Goal: Obtain resource: Obtain resource

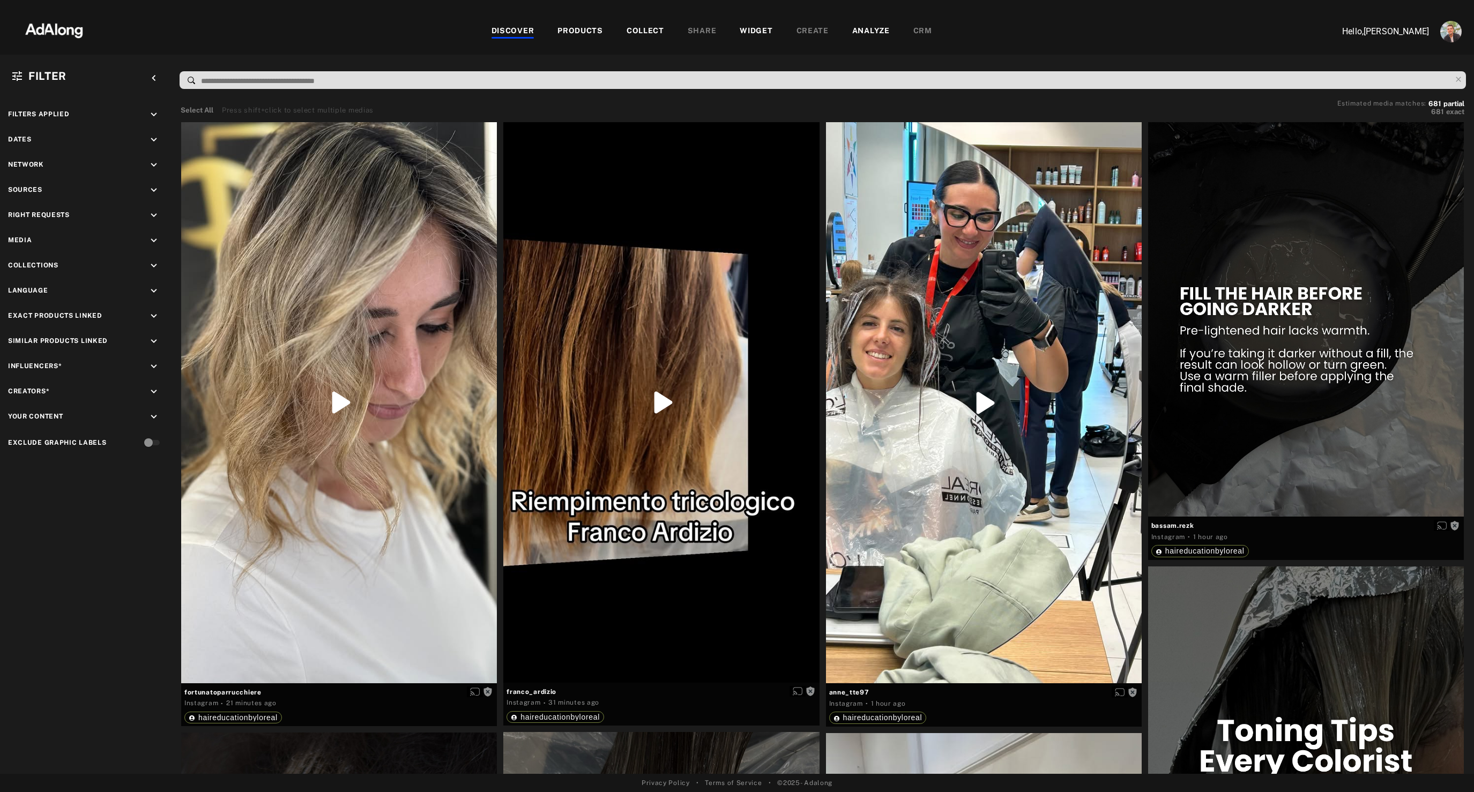
click at [653, 29] on div "COLLECT" at bounding box center [645, 31] width 38 height 13
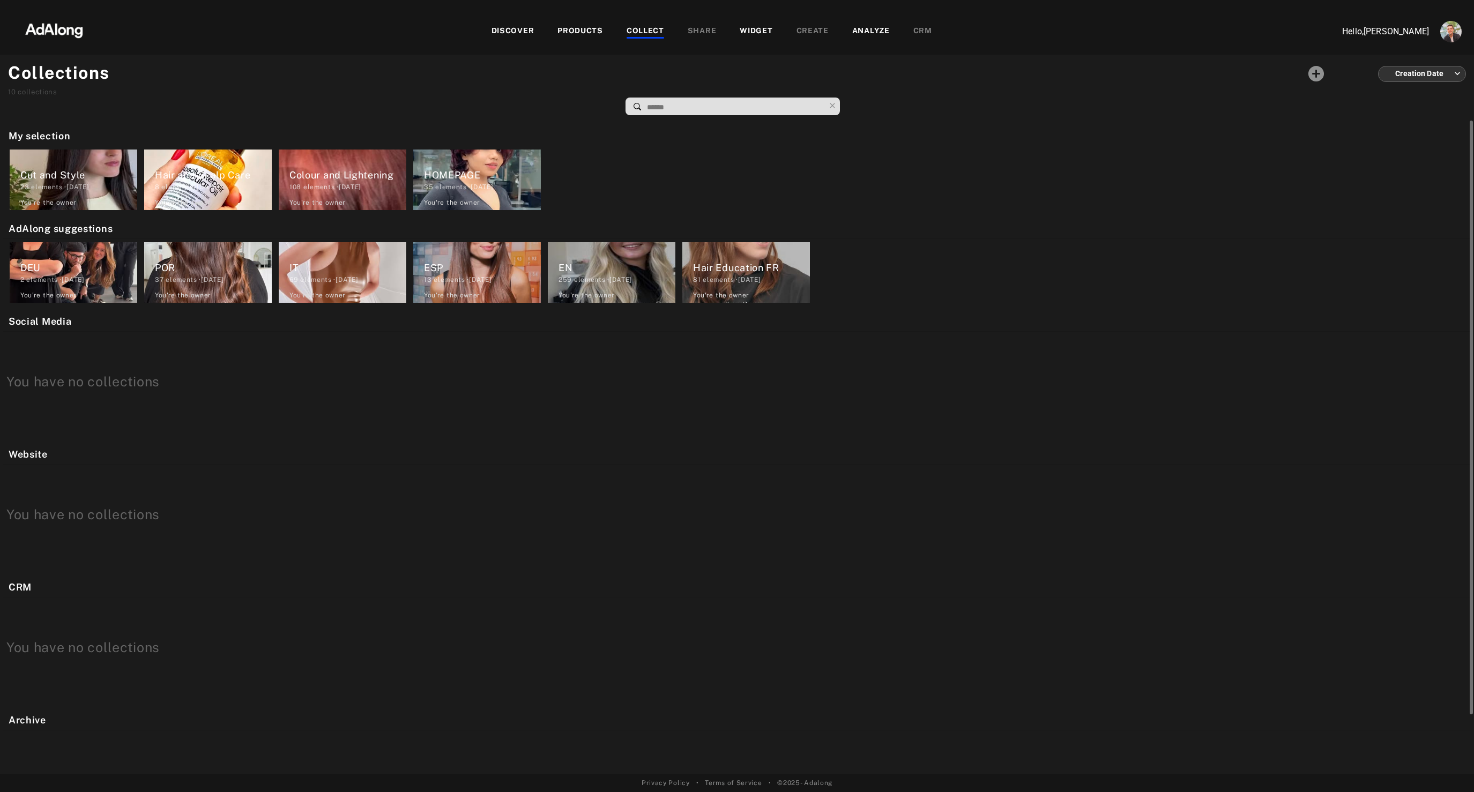
click at [713, 269] on div "Hair Education FR" at bounding box center [751, 267] width 117 height 14
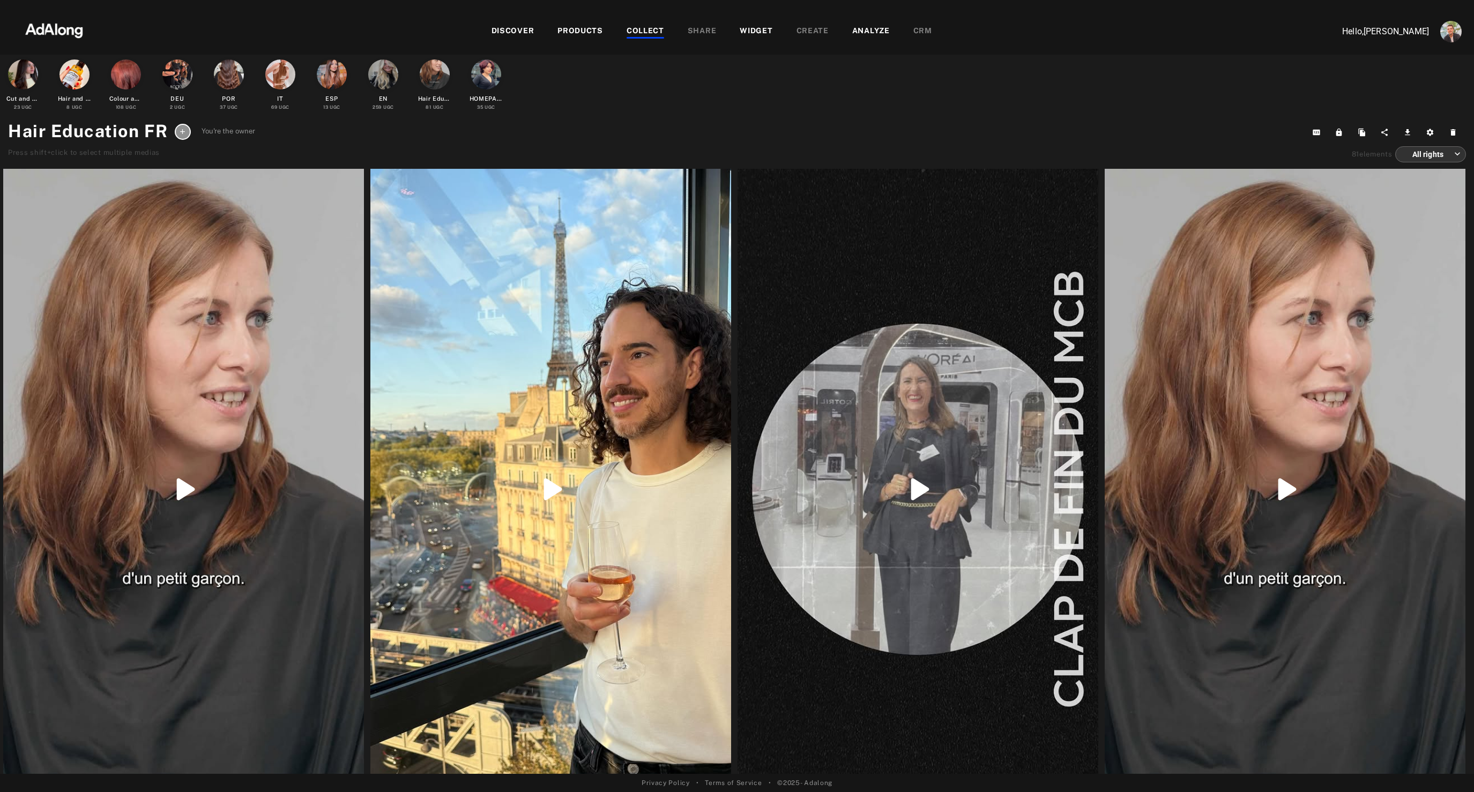
click at [644, 28] on div "COLLECT" at bounding box center [645, 31] width 38 height 13
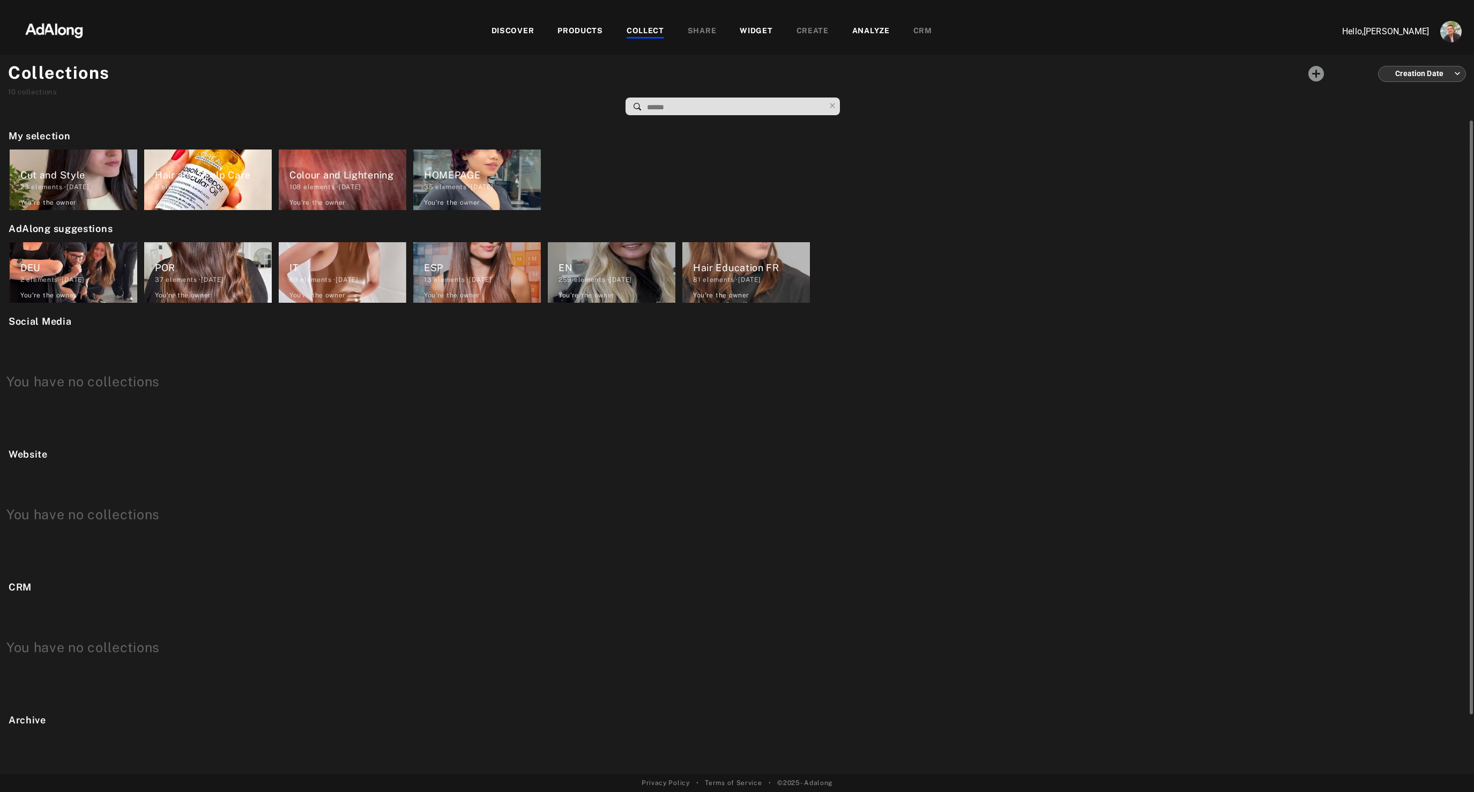
click at [176, 174] on div "Hair and Scalp Care" at bounding box center [213, 175] width 117 height 14
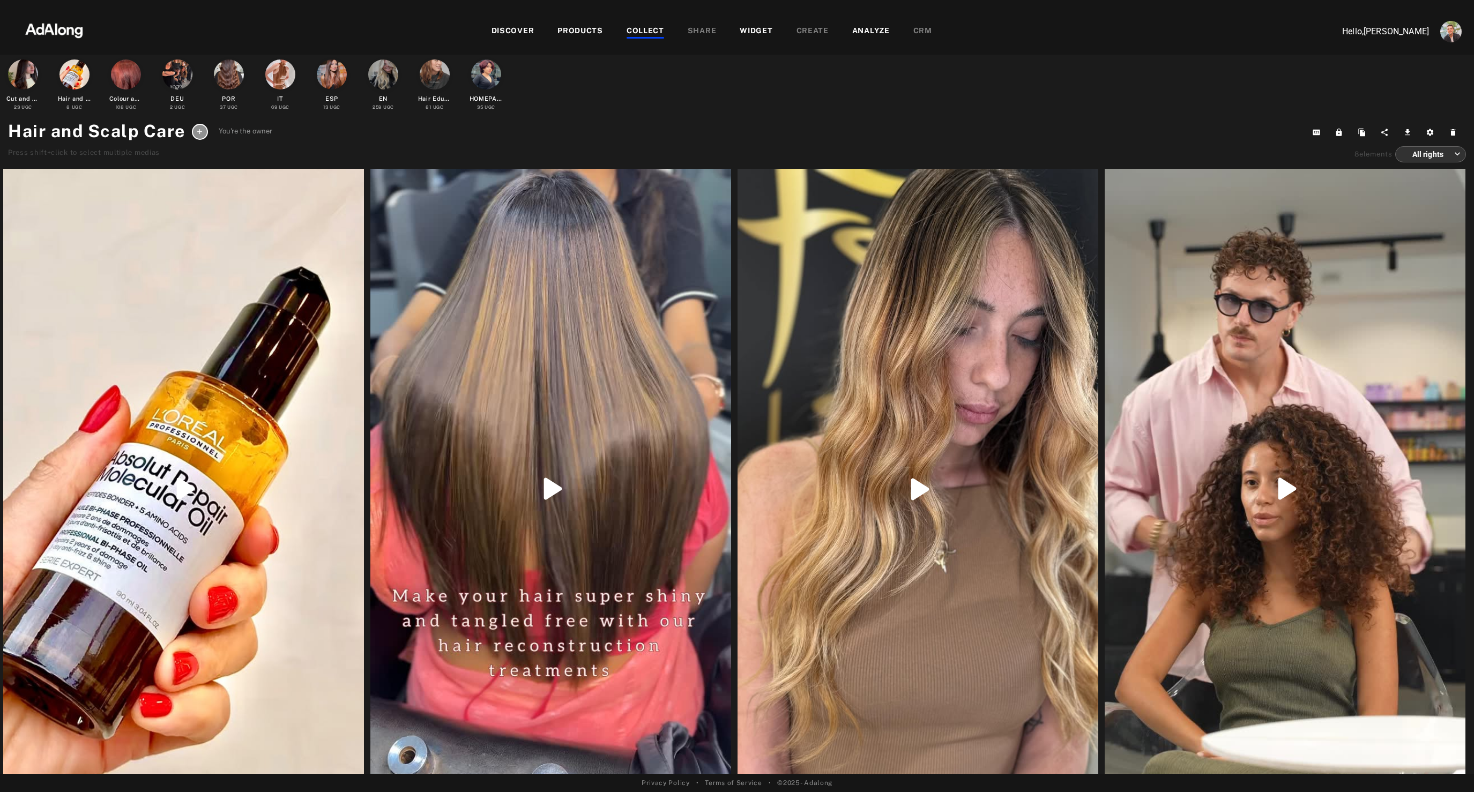
click at [648, 26] on div "COLLECT" at bounding box center [645, 31] width 38 height 13
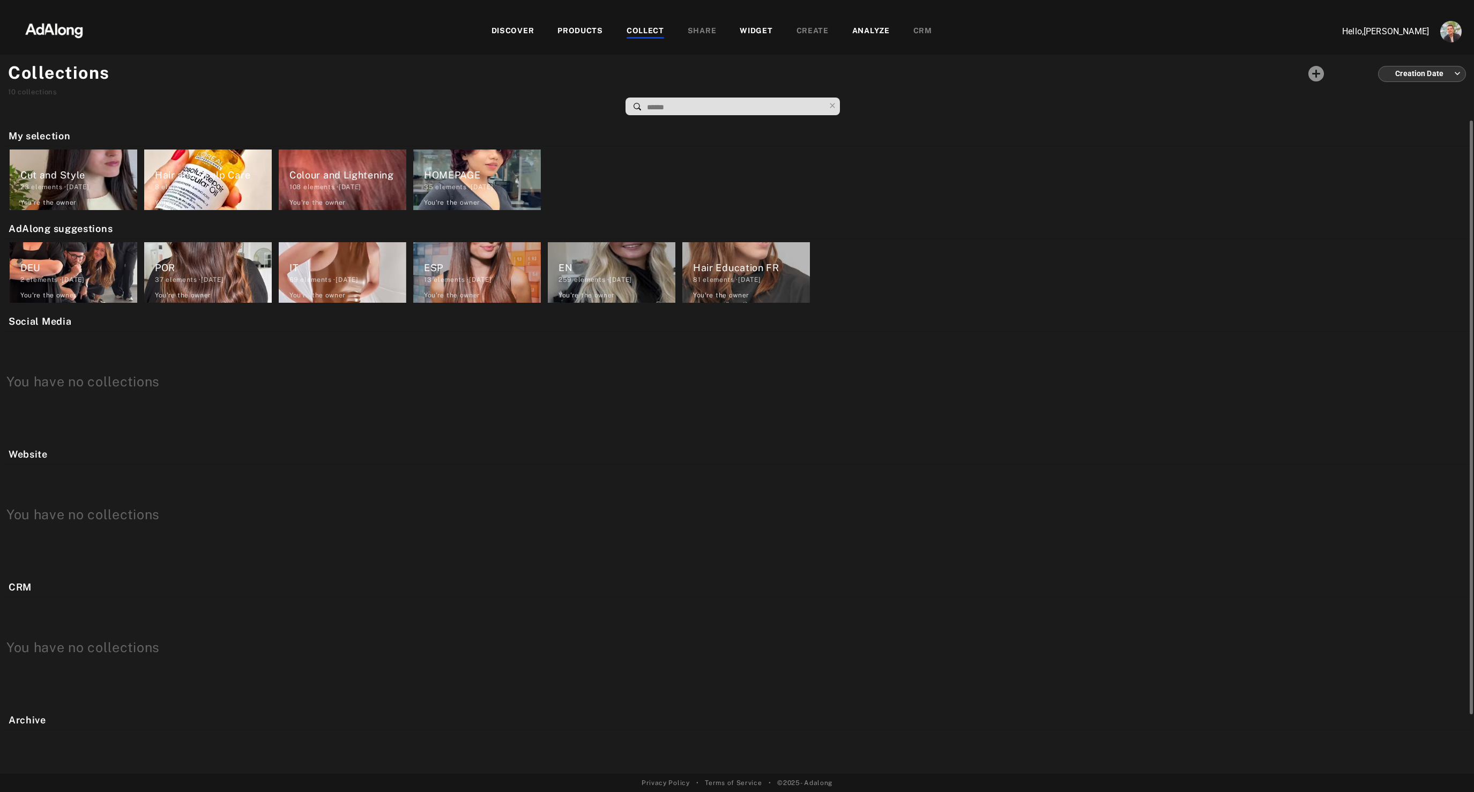
click at [368, 185] on div "108 elements · [DATE]" at bounding box center [347, 187] width 117 height 10
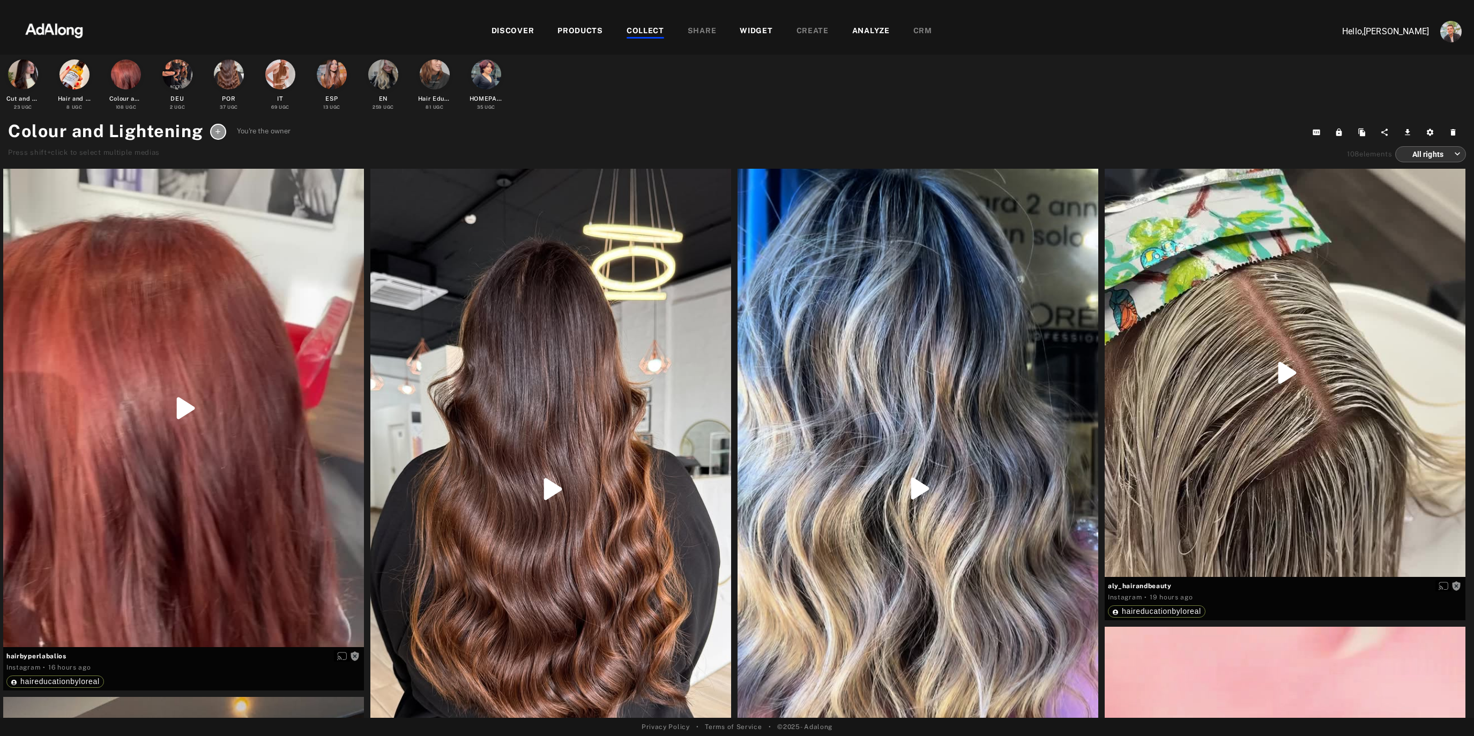
click at [656, 28] on div "COLLECT" at bounding box center [645, 31] width 38 height 13
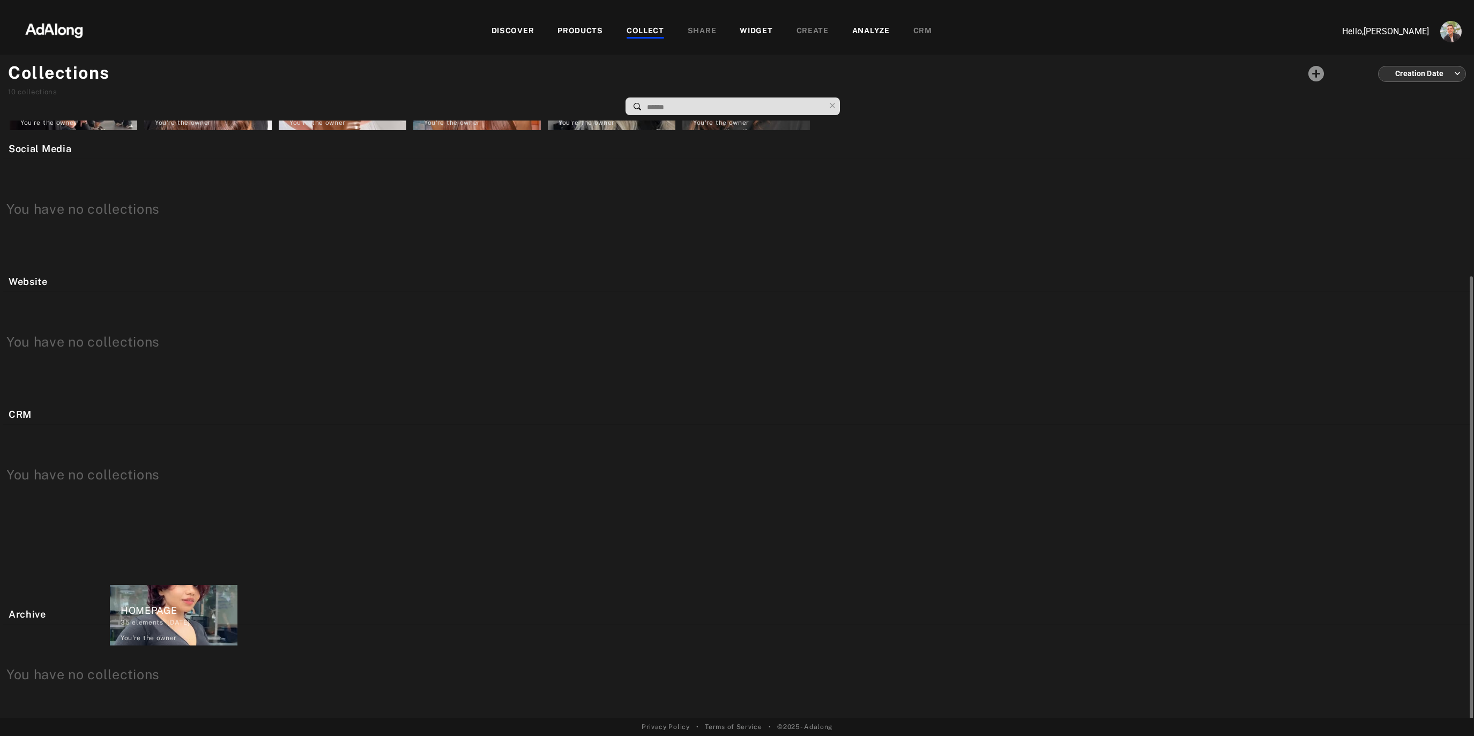
scroll to position [186, 0]
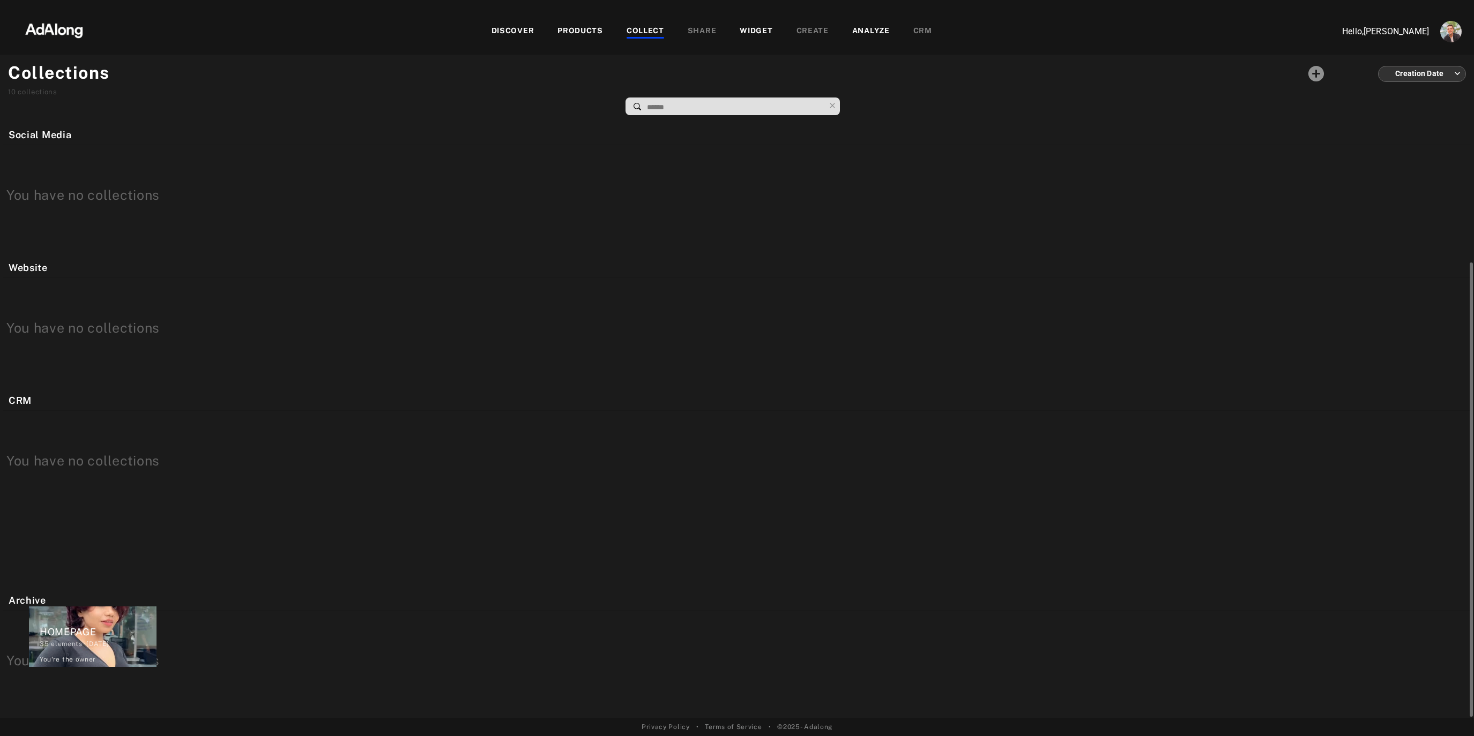
drag, startPoint x: 458, startPoint y: 171, endPoint x: 74, endPoint y: 632, distance: 600.0
click at [74, 632] on div "My selection Cut and Style 23 elements · [DATE] You're the owner delete Hair an…" at bounding box center [737, 420] width 1474 height 598
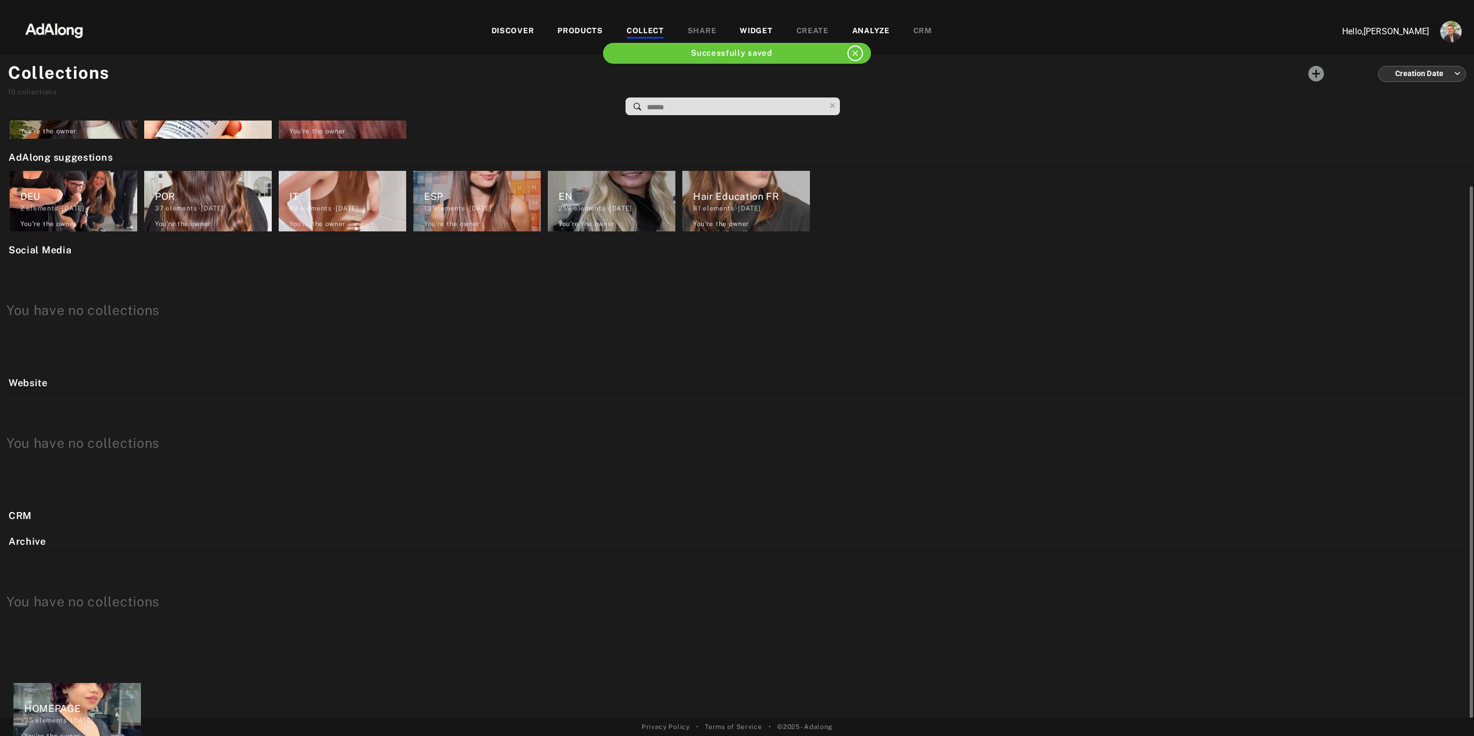
scroll to position [71, 0]
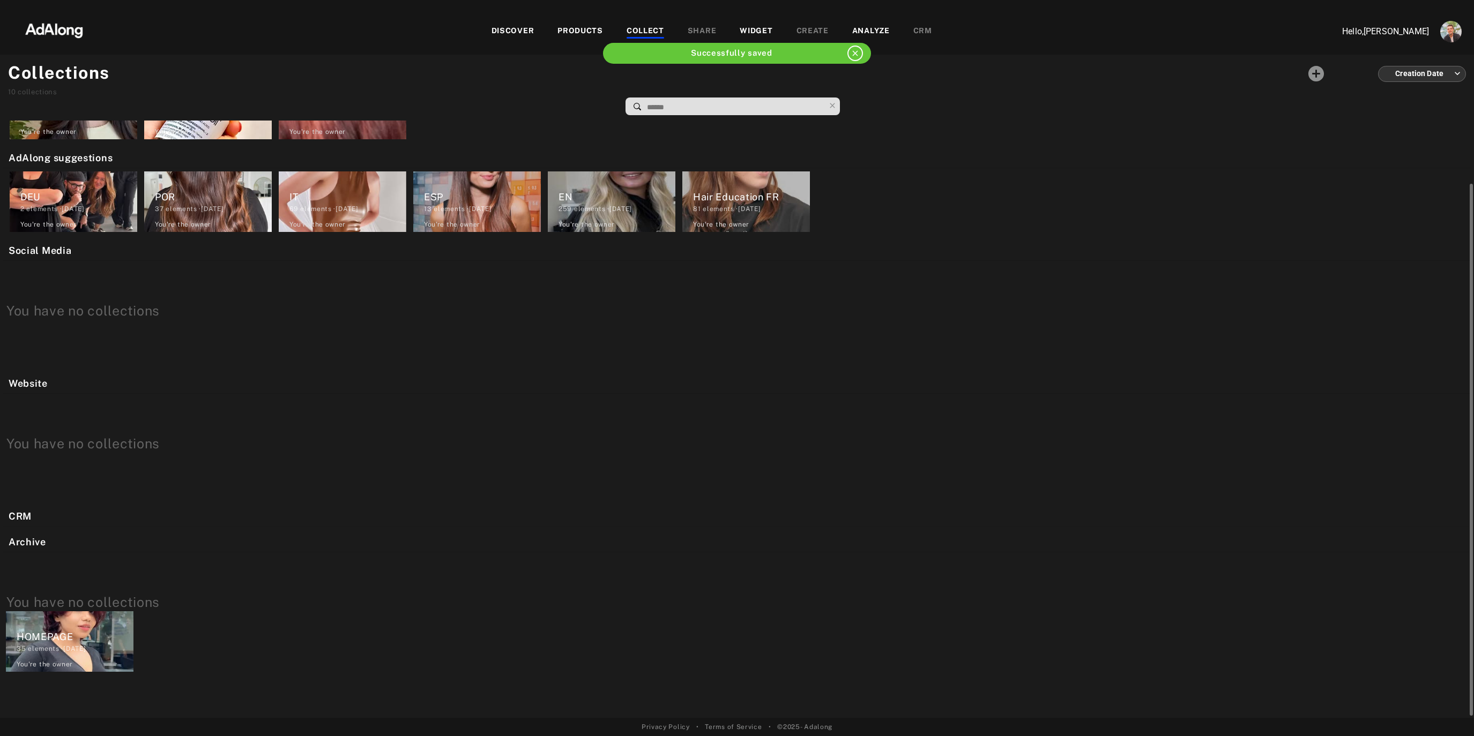
drag, startPoint x: 61, startPoint y: 545, endPoint x: 57, endPoint y: 642, distance: 97.1
click at [57, 642] on div "My selection Cut and Style 23 elements · [DATE] You're the owner delete Hair an…" at bounding box center [737, 420] width 1474 height 598
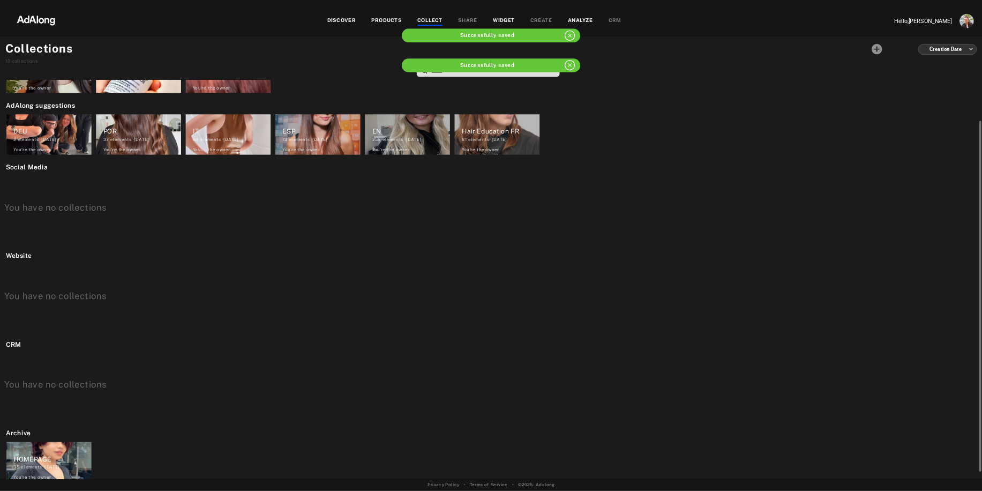
scroll to position [0, 0]
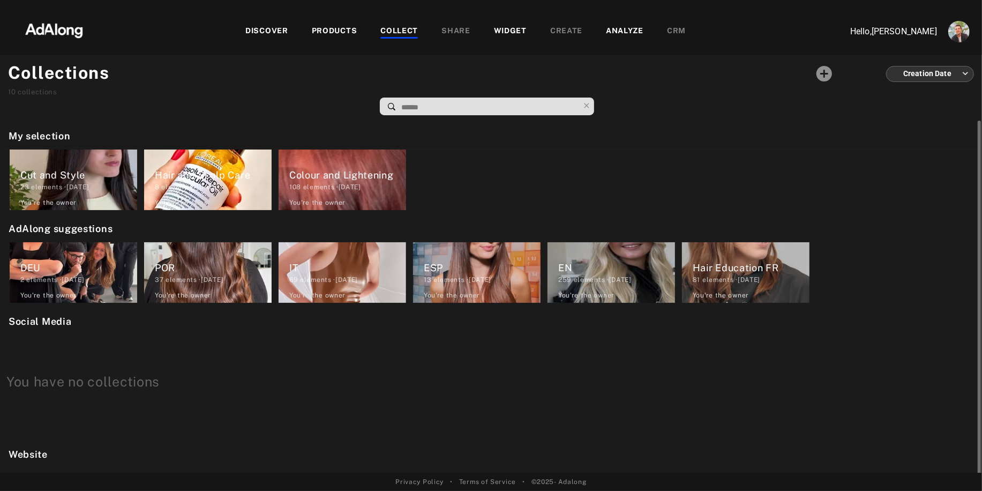
click at [68, 182] on div "23 elements · [DATE]" at bounding box center [78, 187] width 117 height 10
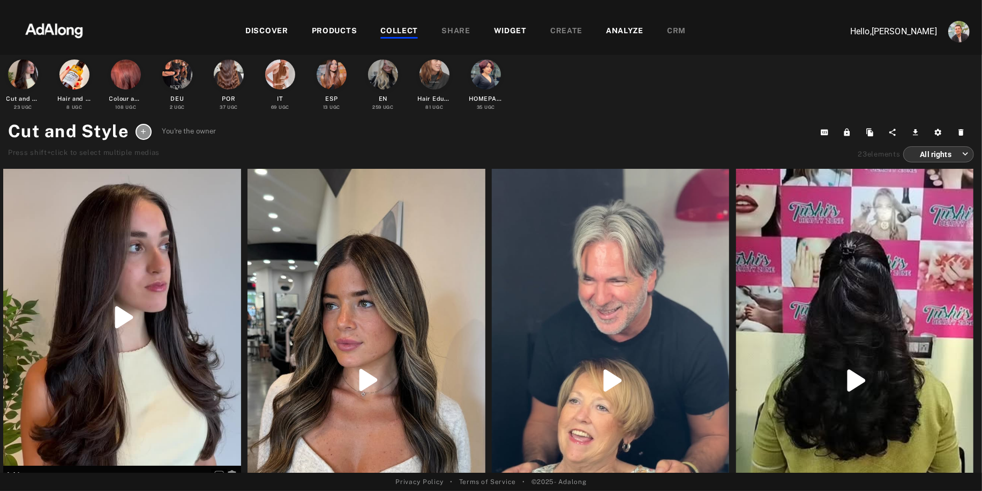
click at [389, 32] on div "COLLECT" at bounding box center [399, 31] width 38 height 13
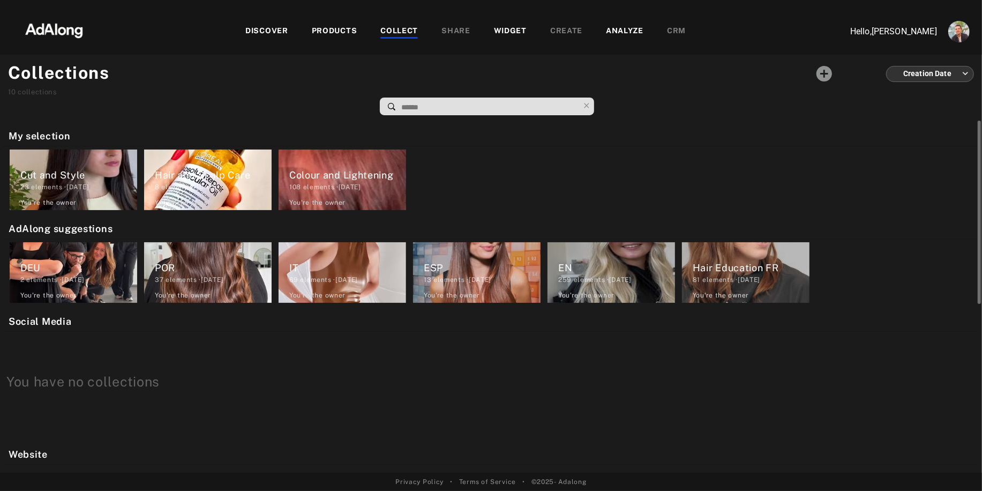
click at [208, 168] on div "Hair and Scalp Care" at bounding box center [213, 175] width 117 height 14
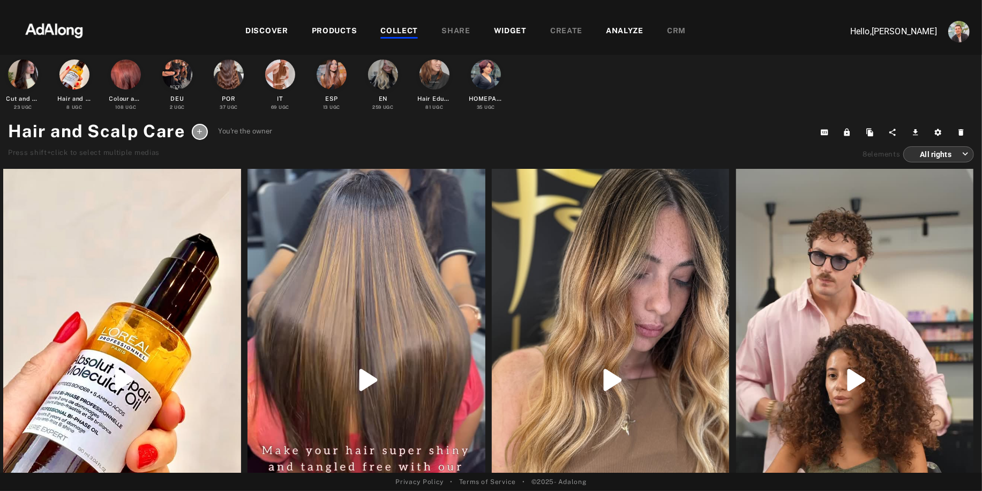
click at [398, 32] on div "COLLECT" at bounding box center [399, 31] width 38 height 13
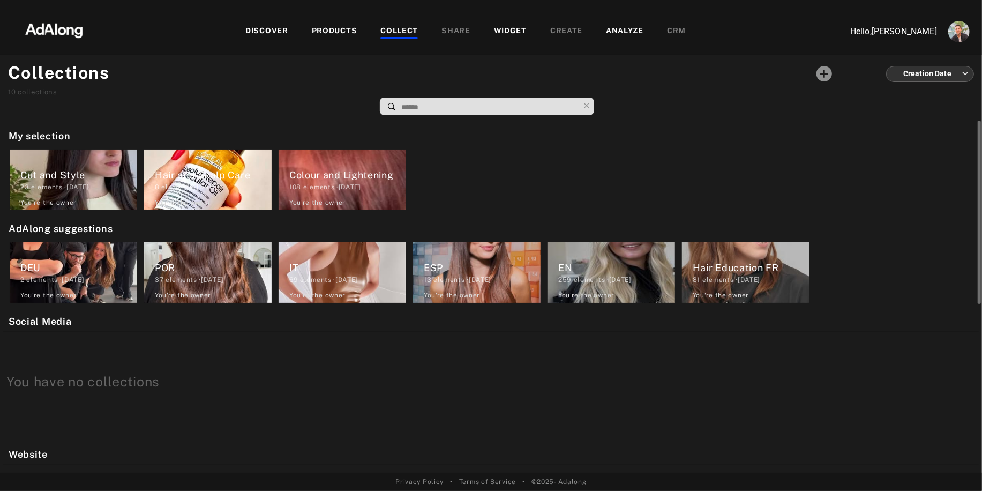
click at [320, 184] on div "108 elements · [DATE]" at bounding box center [347, 187] width 117 height 10
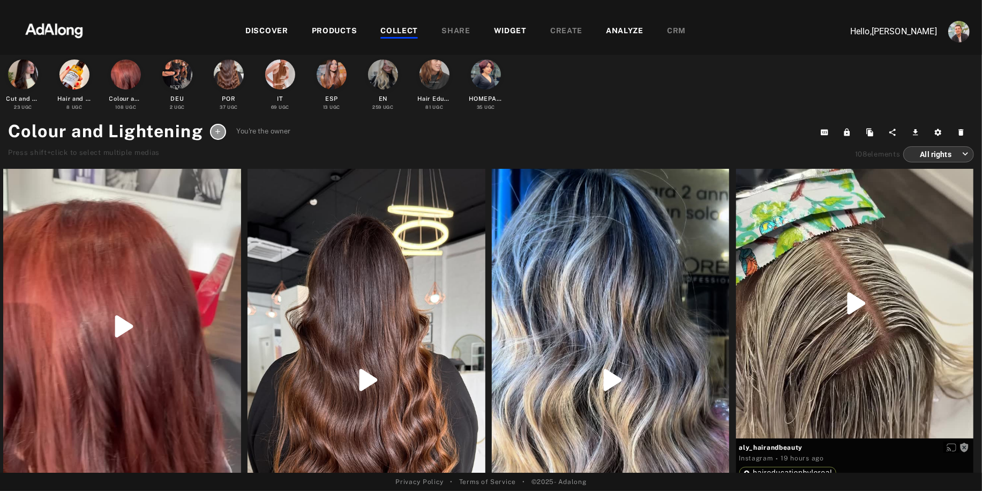
click at [382, 33] on div "COLLECT" at bounding box center [399, 31] width 38 height 13
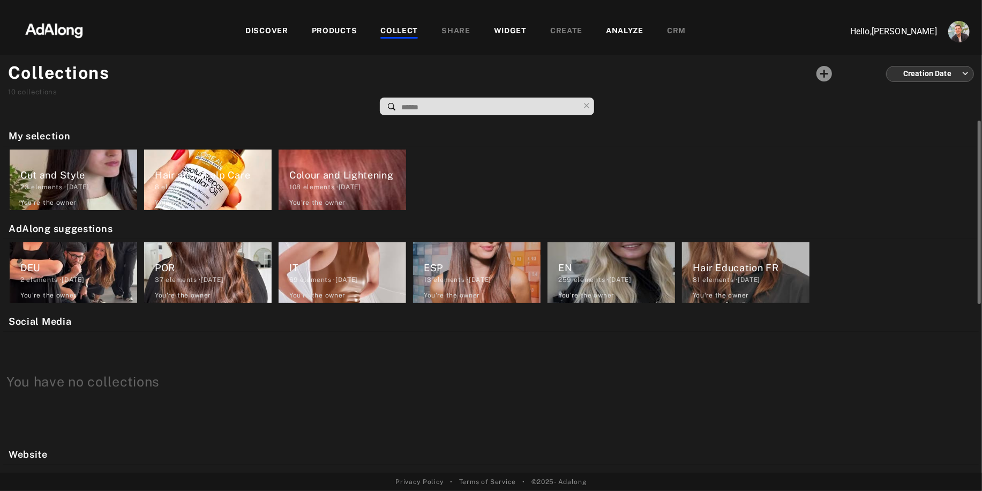
click at [175, 256] on div "POR 37 elements · [DATE] You're the owner delete" at bounding box center [208, 272] width 128 height 61
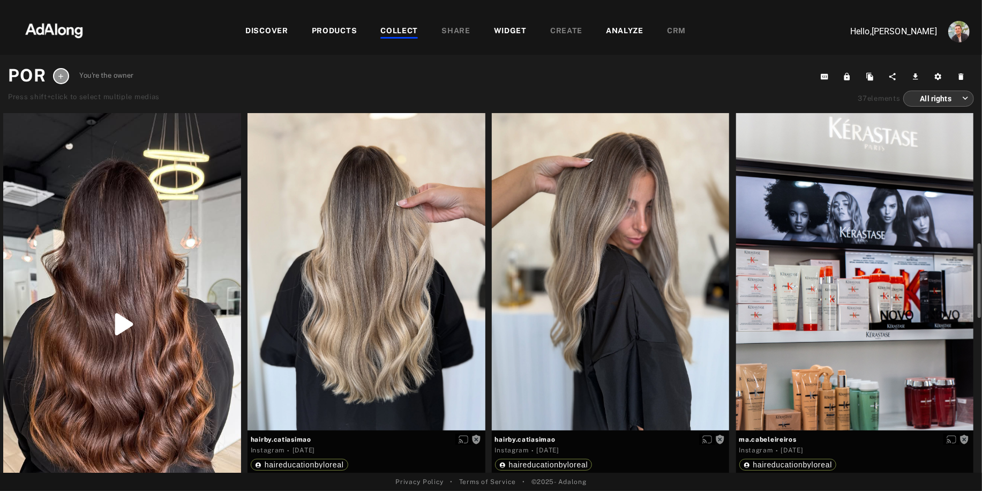
scroll to position [111, 0]
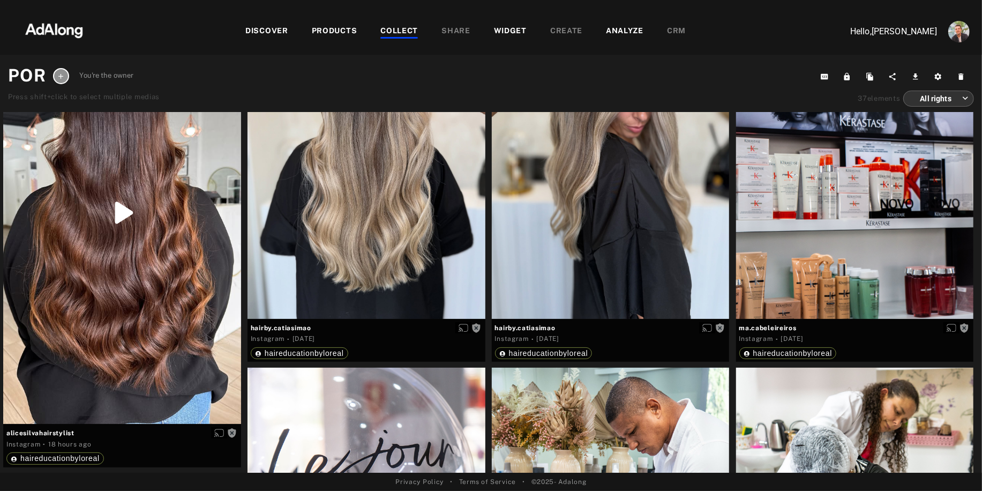
click at [391, 28] on div "COLLECT" at bounding box center [399, 31] width 38 height 13
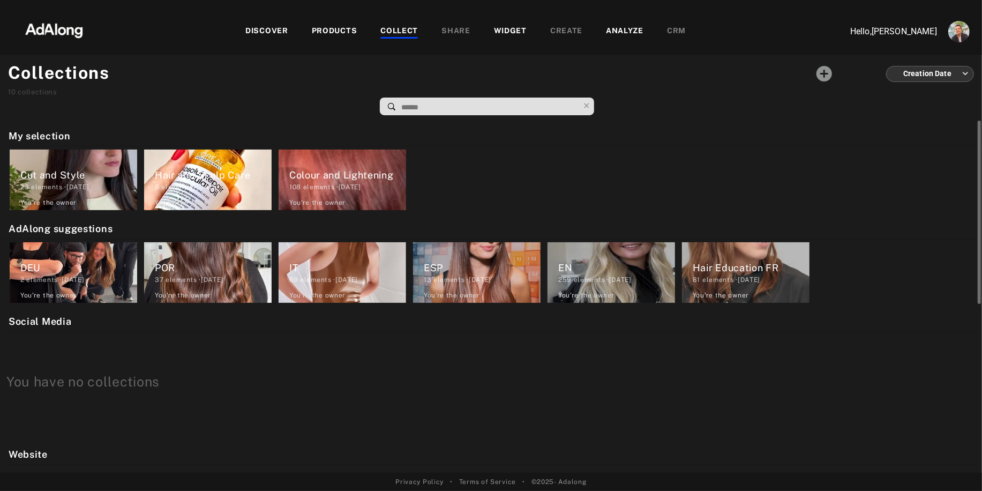
click at [75, 276] on div "2 elements · [DATE]" at bounding box center [78, 280] width 117 height 10
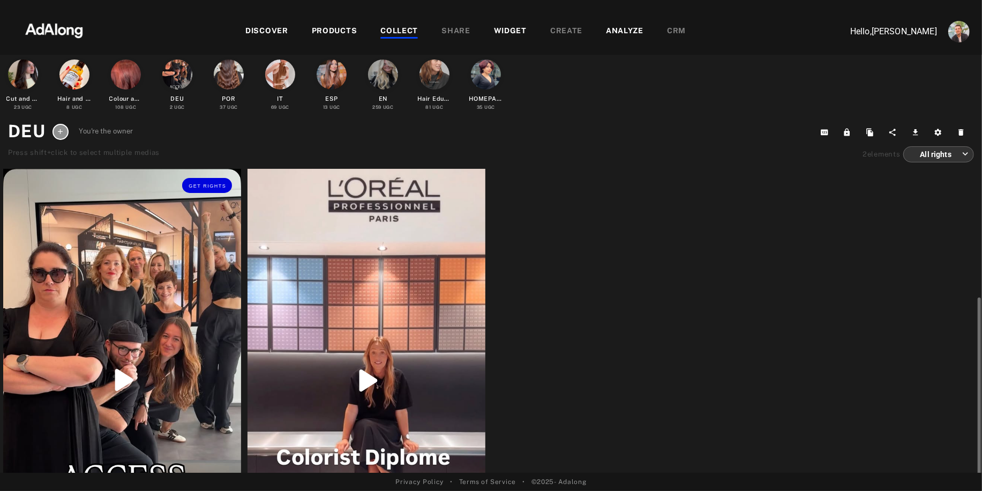
scroll to position [70, 0]
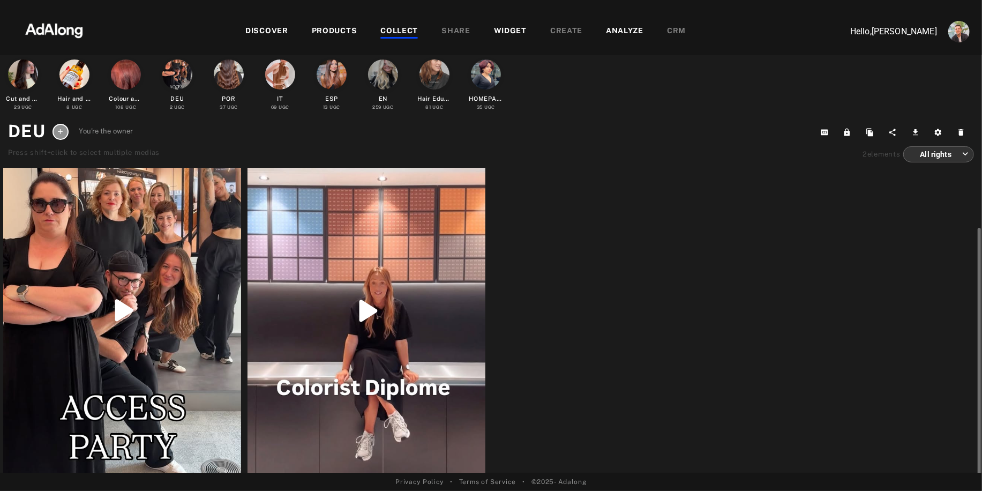
click at [131, 371] on div "Get rights" at bounding box center [122, 310] width 238 height 423
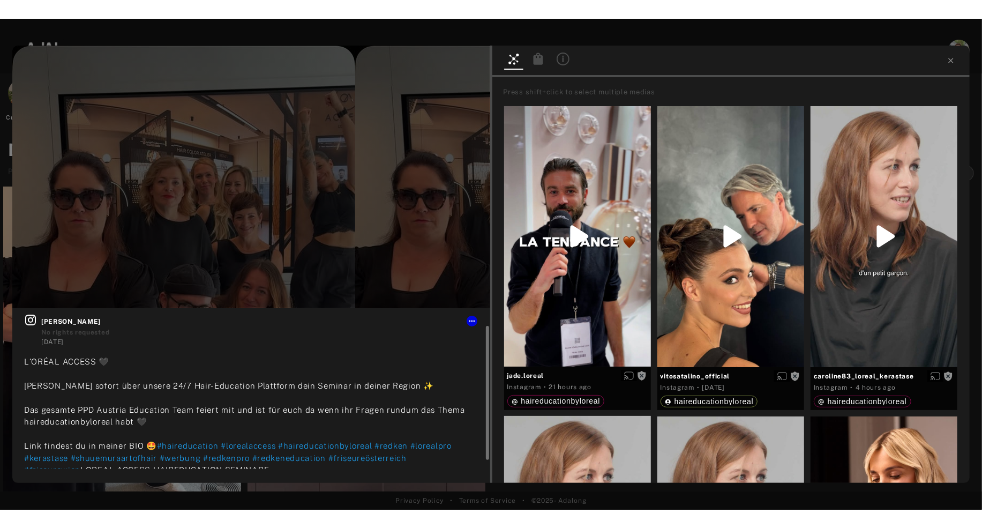
scroll to position [32, 0]
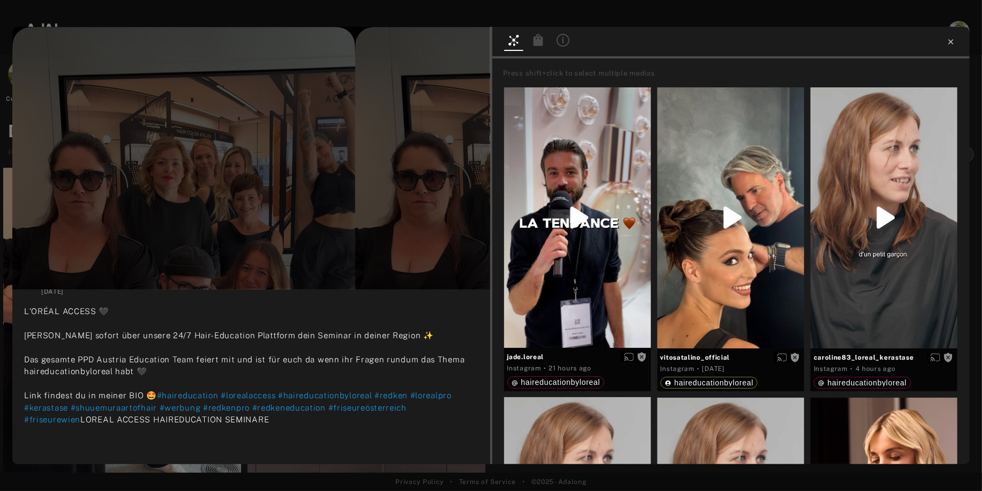
click at [951, 42] on icon at bounding box center [951, 41] width 5 height 5
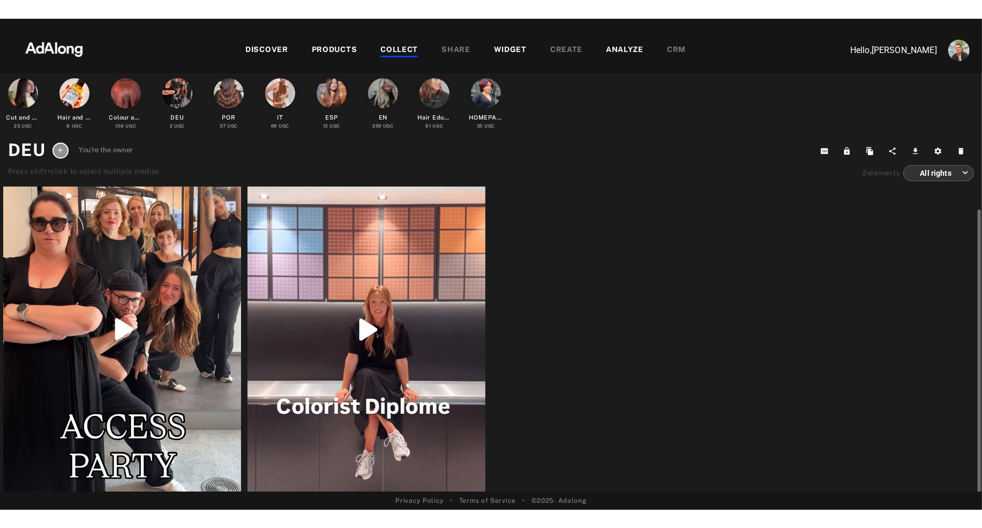
scroll to position [32, 0]
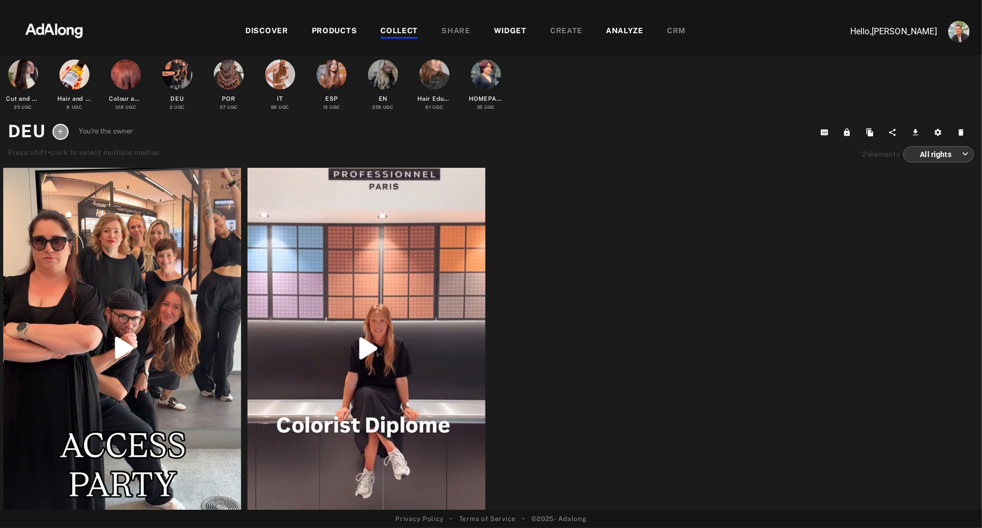
click at [402, 33] on div "COLLECT" at bounding box center [399, 31] width 38 height 13
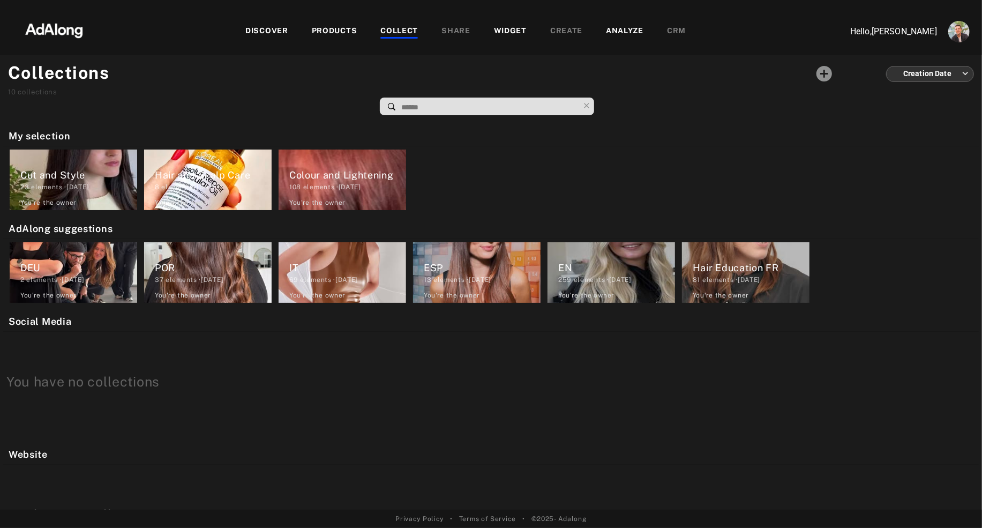
click at [38, 23] on img at bounding box center [54, 29] width 94 height 32
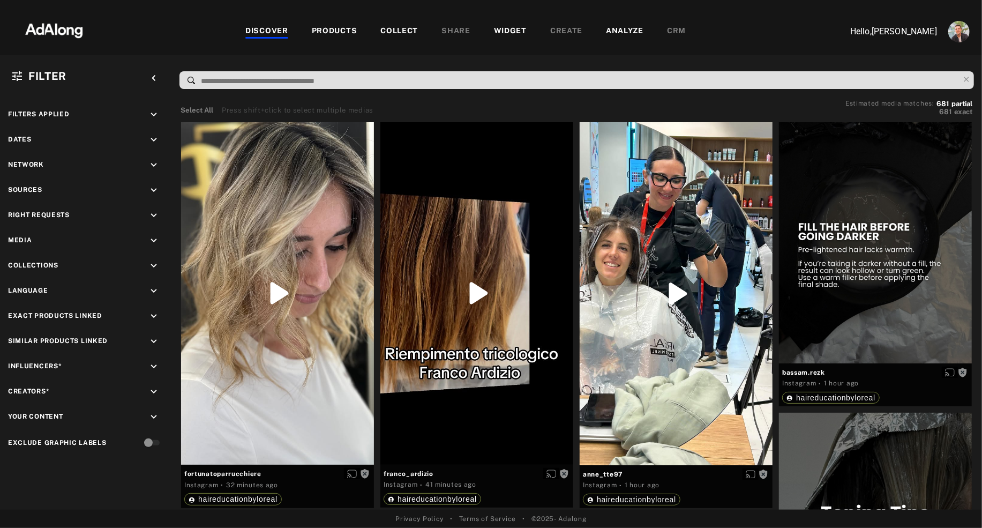
click at [154, 216] on icon "keyboard_arrow_down" at bounding box center [154, 216] width 12 height 12
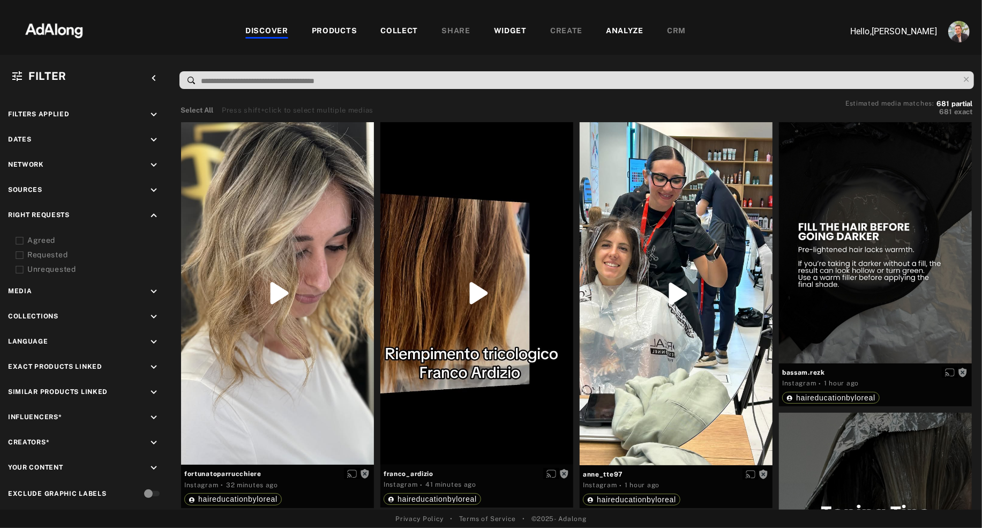
click at [155, 287] on icon "keyboard_arrow_down" at bounding box center [154, 292] width 12 height 12
click at [19, 315] on icon at bounding box center [20, 317] width 8 height 8
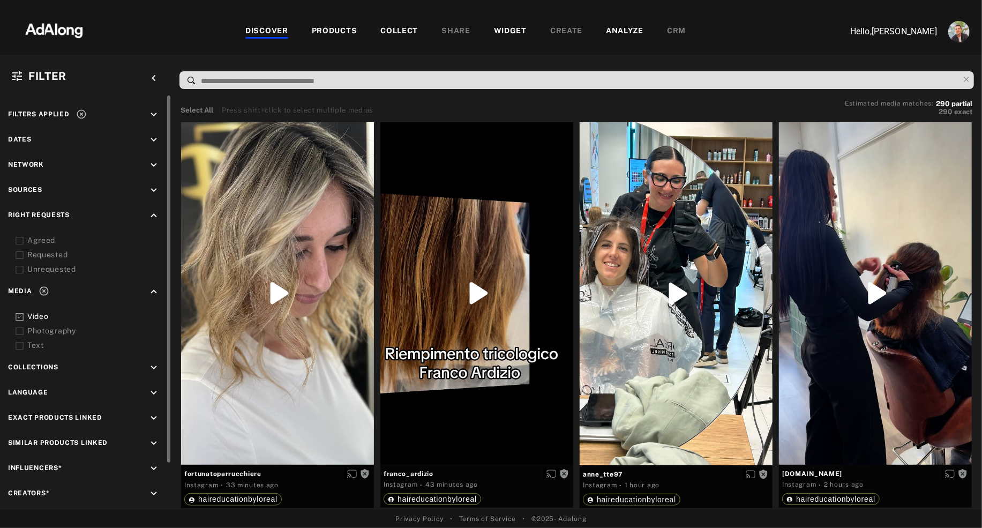
click at [402, 33] on div "COLLECT" at bounding box center [399, 31] width 38 height 13
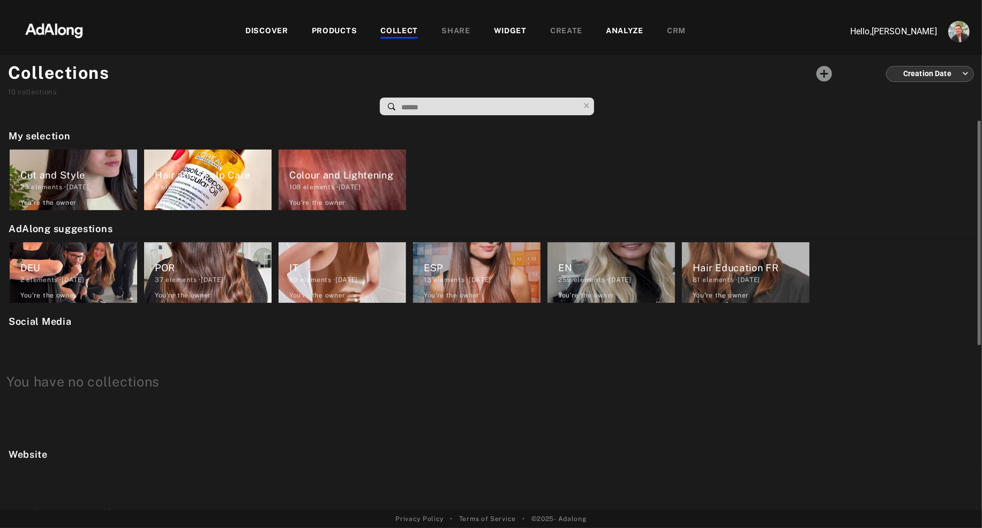
click at [332, 178] on div "Colour and Lightening" at bounding box center [347, 175] width 117 height 14
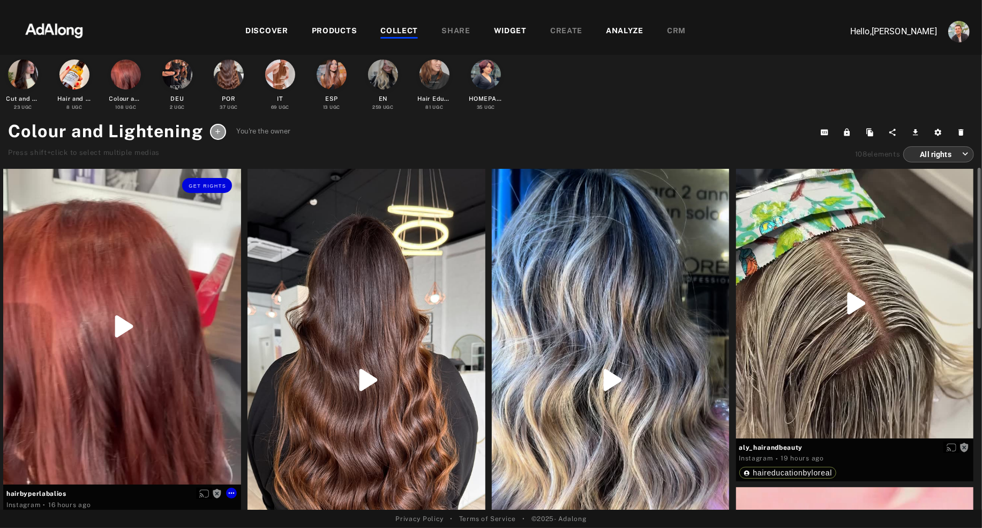
click at [130, 322] on div "Get rights" at bounding box center [122, 327] width 238 height 316
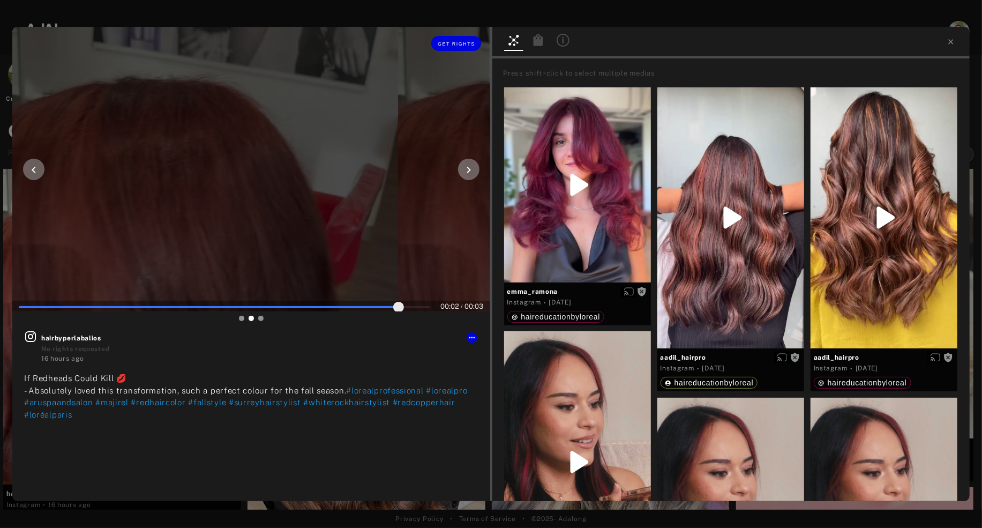
type input "***"
click at [469, 176] on icon at bounding box center [468, 169] width 13 height 13
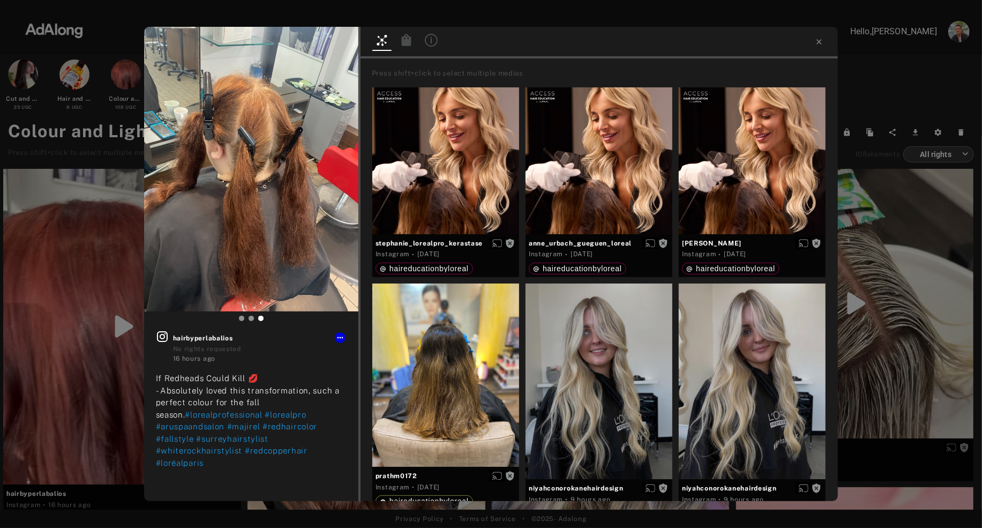
click at [880, 86] on div "Get rights hairbyperlabalios No rights requested 16 hours ago If Redheads Could…" at bounding box center [491, 264] width 982 height 528
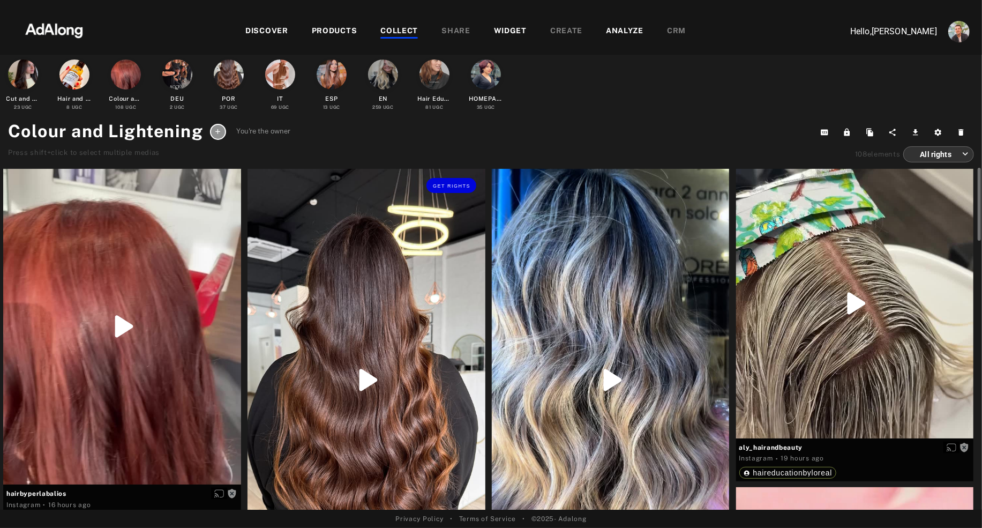
click at [404, 325] on div "Get rights" at bounding box center [367, 380] width 238 height 422
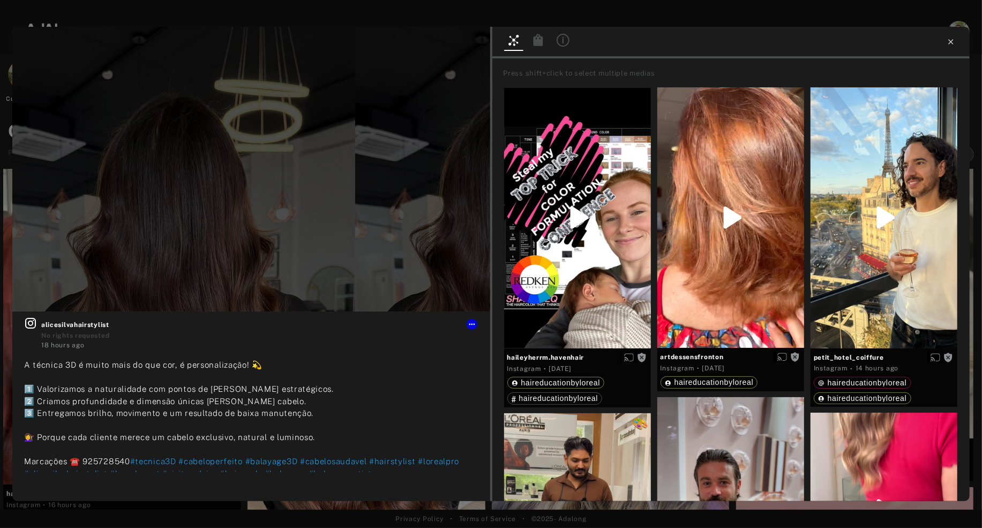
click at [950, 46] on icon at bounding box center [951, 42] width 9 height 9
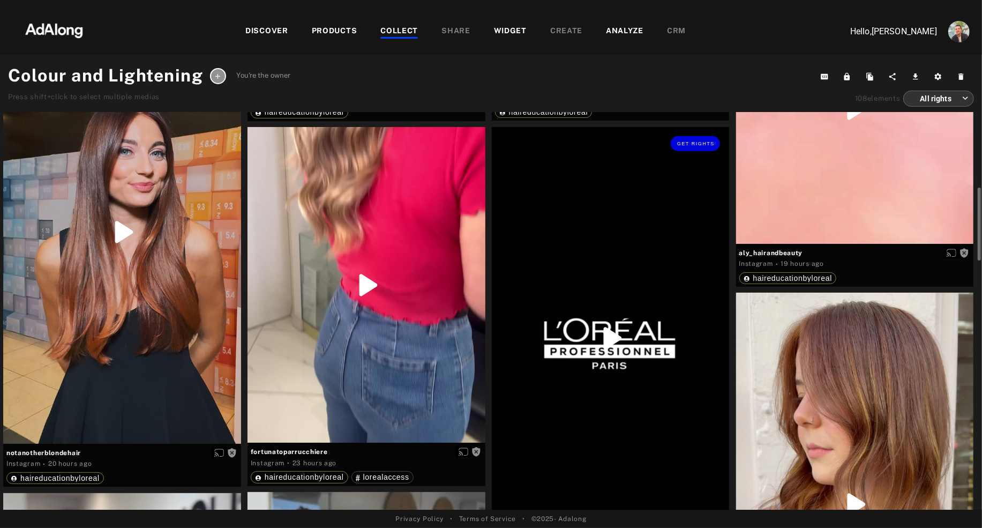
scroll to position [459, 0]
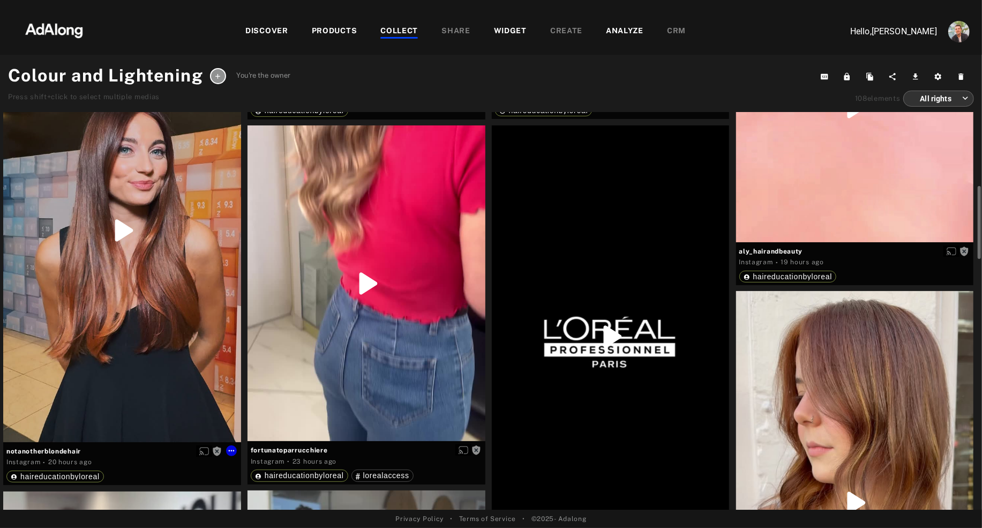
click at [169, 343] on div "Get rights" at bounding box center [122, 230] width 238 height 423
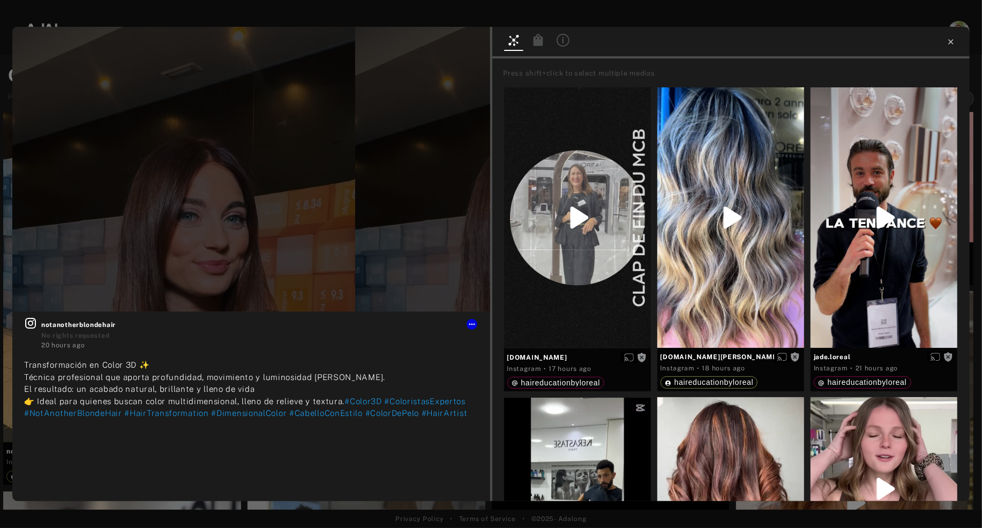
click at [954, 42] on icon at bounding box center [951, 42] width 9 height 9
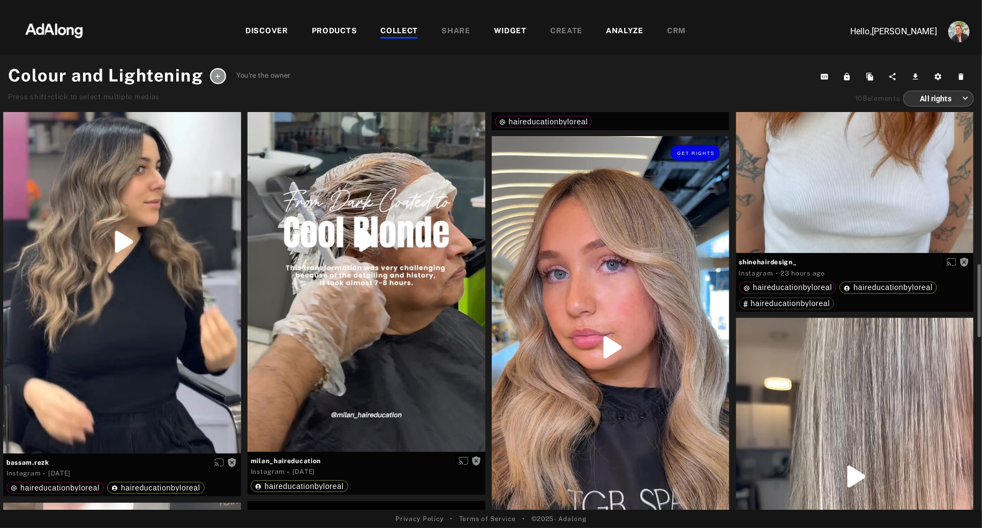
scroll to position [924, 0]
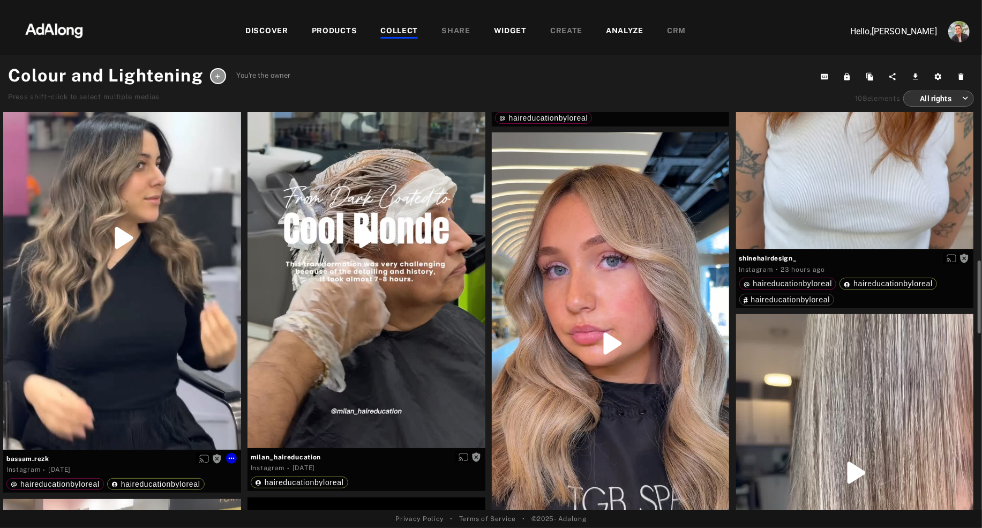
click at [85, 314] on div "Get rights" at bounding box center [122, 238] width 238 height 423
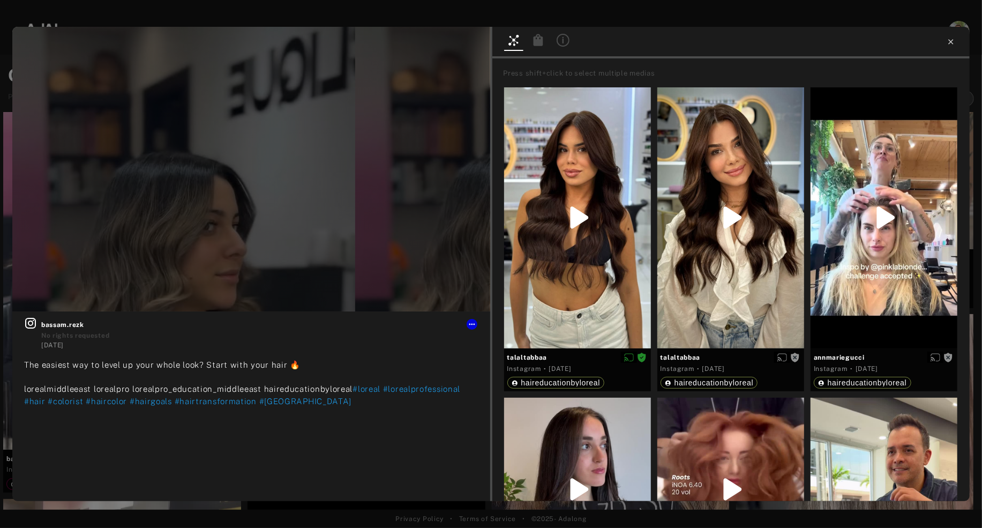
click at [951, 42] on icon at bounding box center [951, 41] width 5 height 5
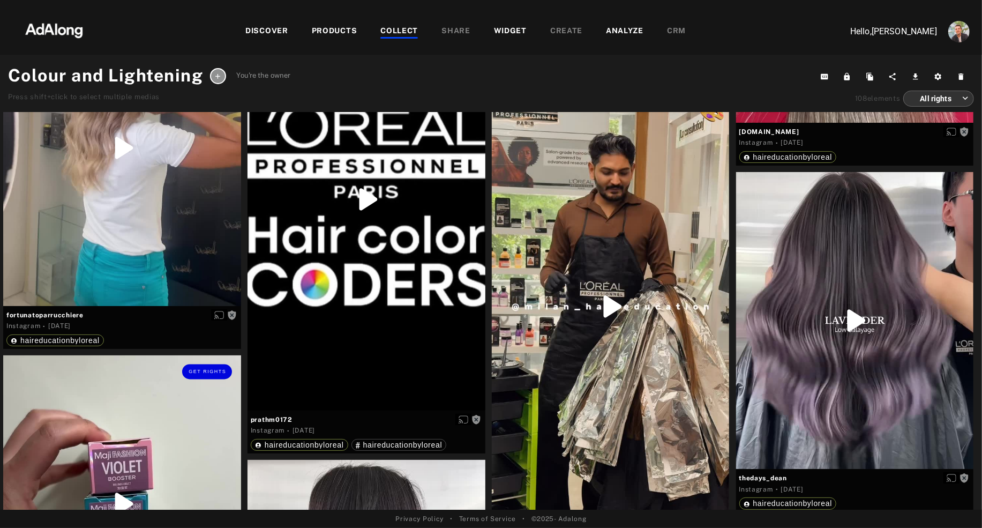
scroll to position [1608, 0]
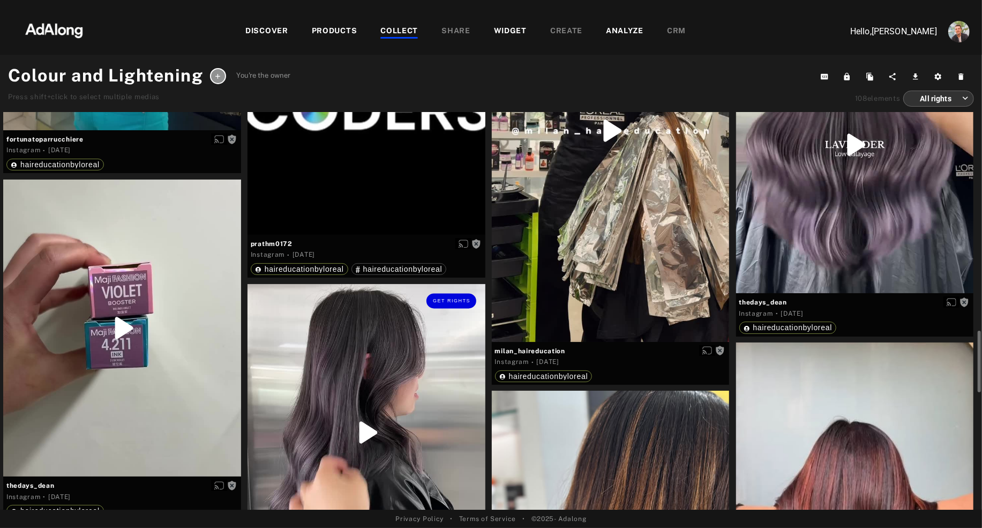
click at [316, 415] on div "Get rights" at bounding box center [367, 432] width 238 height 297
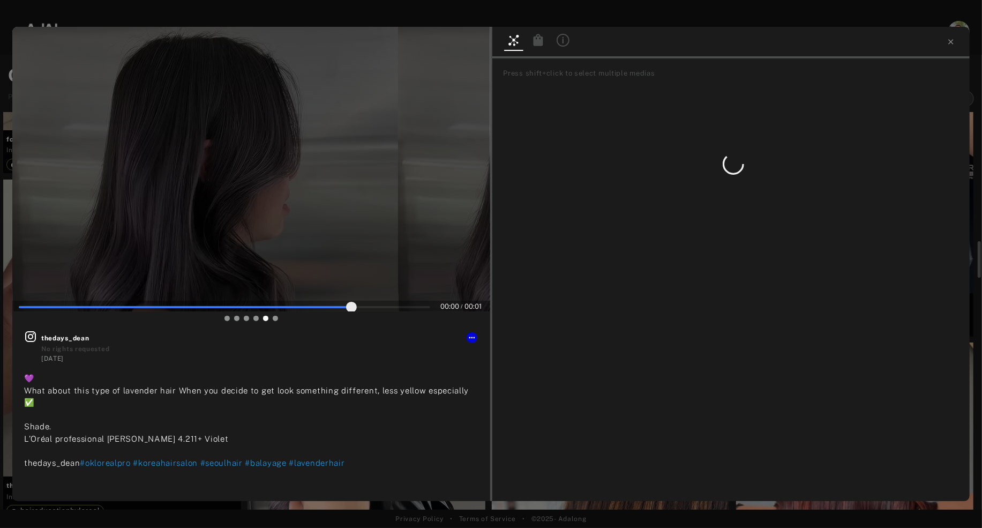
type input "***"
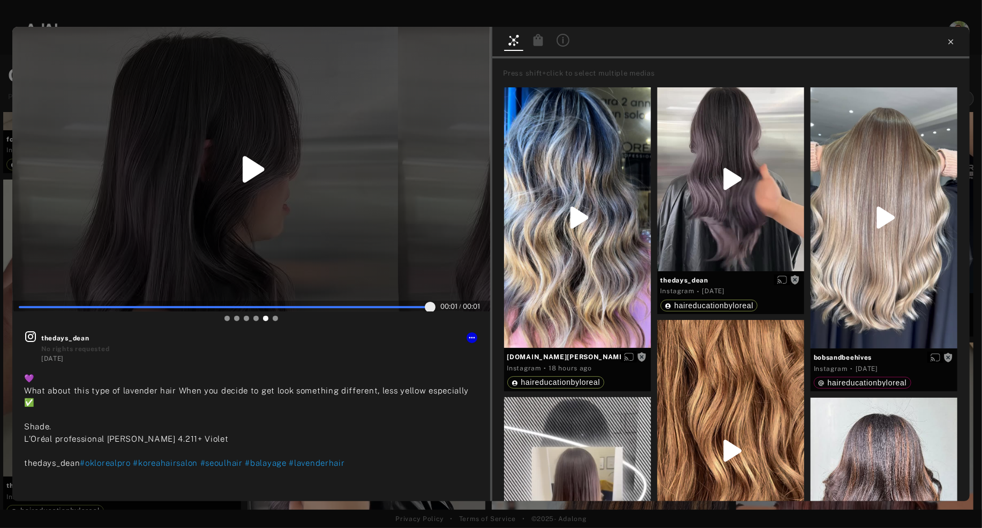
click at [953, 42] on icon at bounding box center [951, 42] width 9 height 9
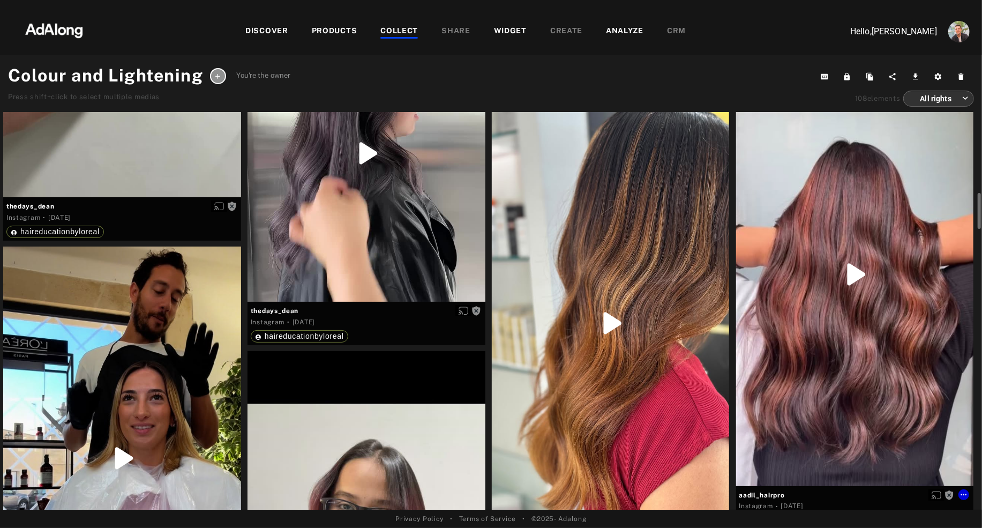
scroll to position [1913, 0]
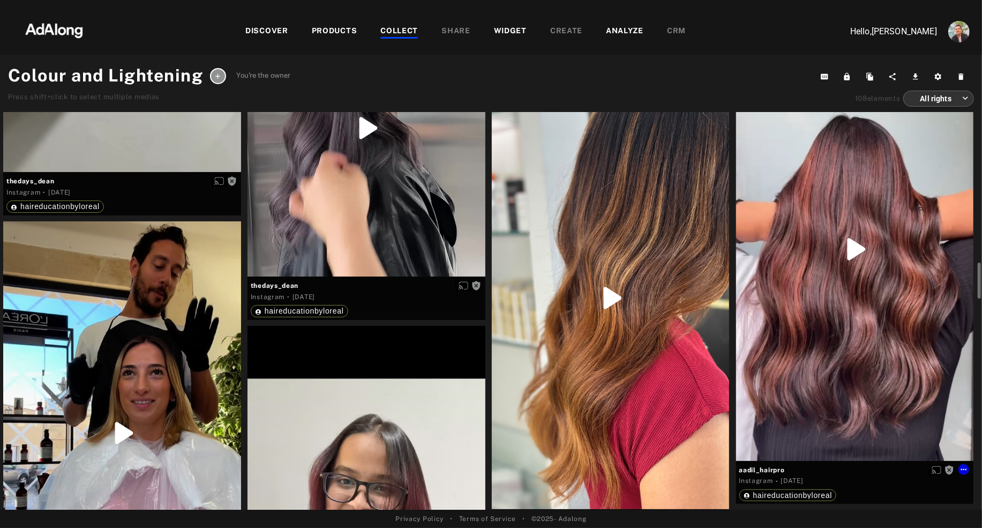
click at [824, 313] on div "Get rights" at bounding box center [855, 249] width 238 height 423
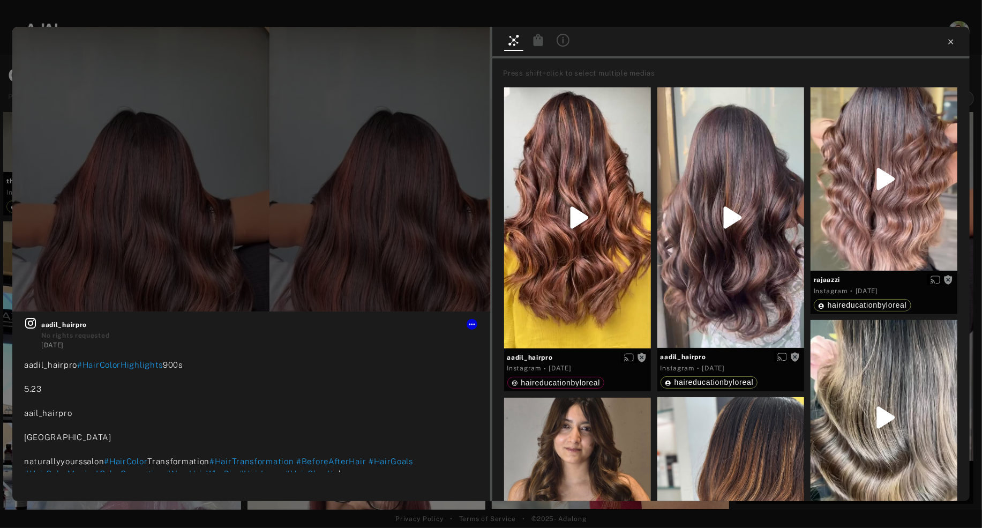
click at [949, 43] on icon at bounding box center [951, 42] width 9 height 9
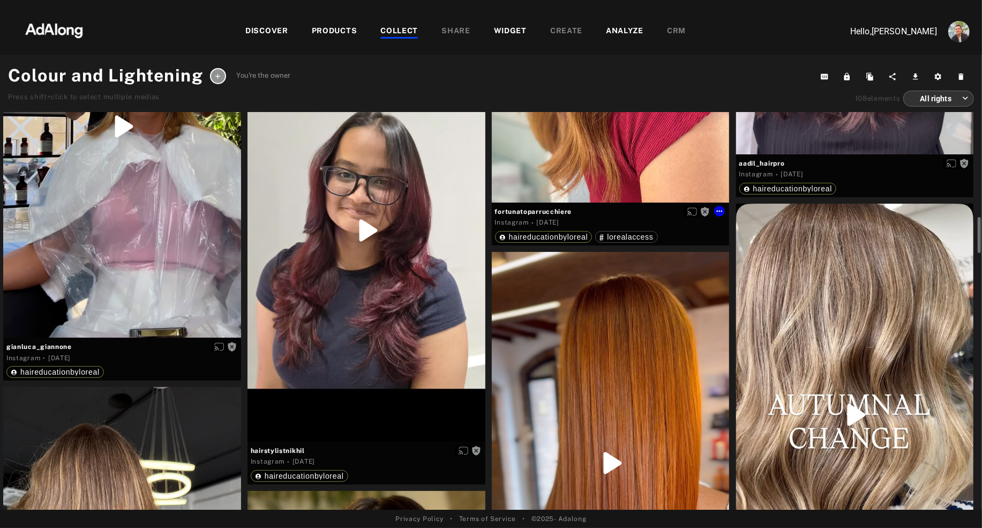
scroll to position [2232, 0]
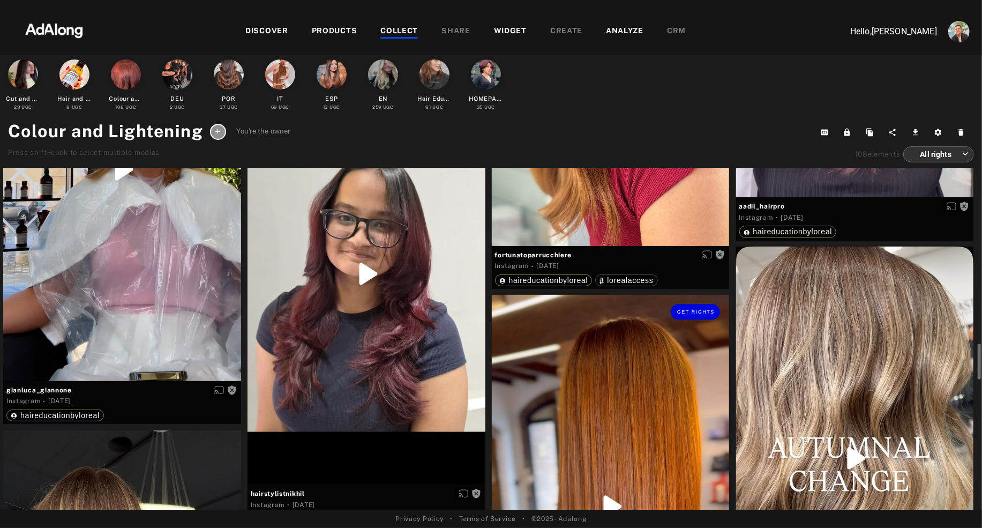
click at [628, 408] on div "Get rights" at bounding box center [611, 506] width 238 height 423
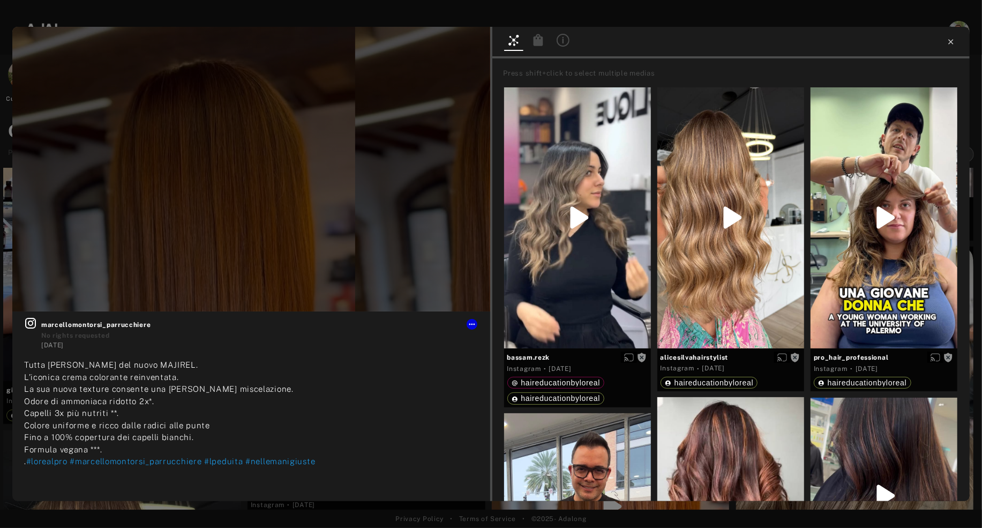
click at [951, 42] on icon at bounding box center [951, 41] width 5 height 5
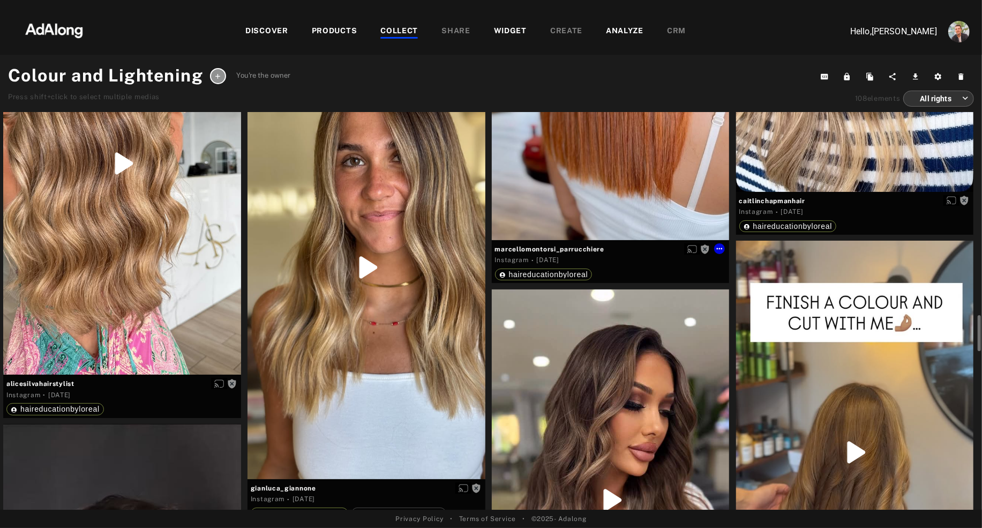
scroll to position [2656, 0]
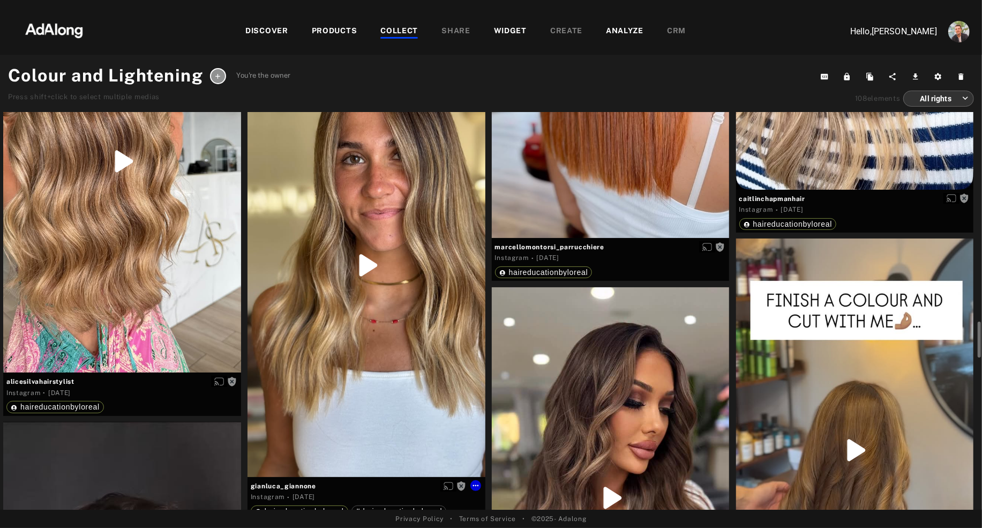
click at [329, 379] on div "Get rights" at bounding box center [367, 265] width 238 height 423
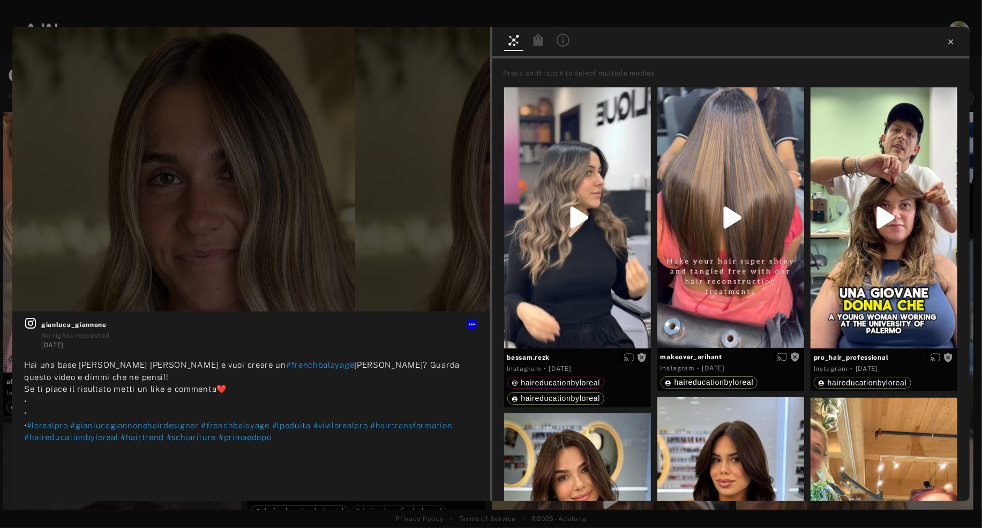
click at [952, 43] on icon at bounding box center [951, 41] width 5 height 5
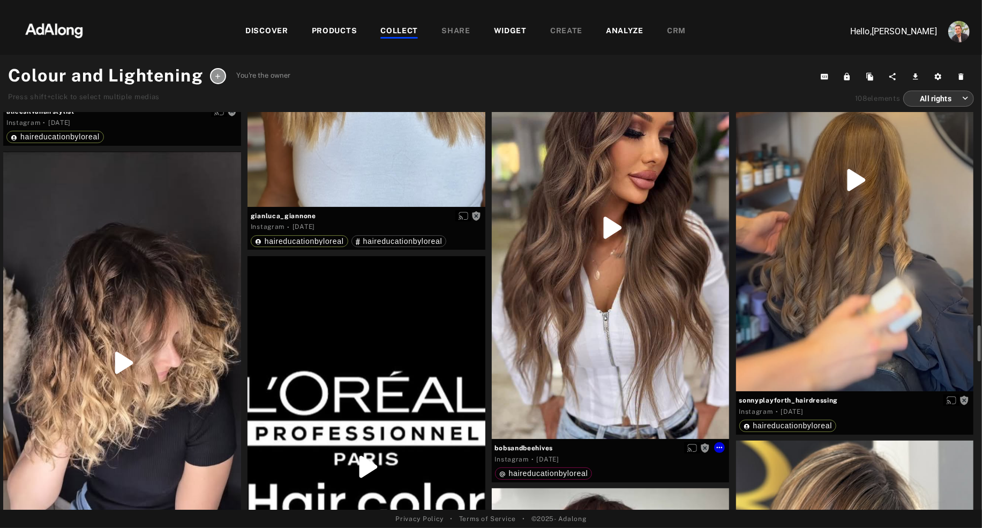
scroll to position [2932, 0]
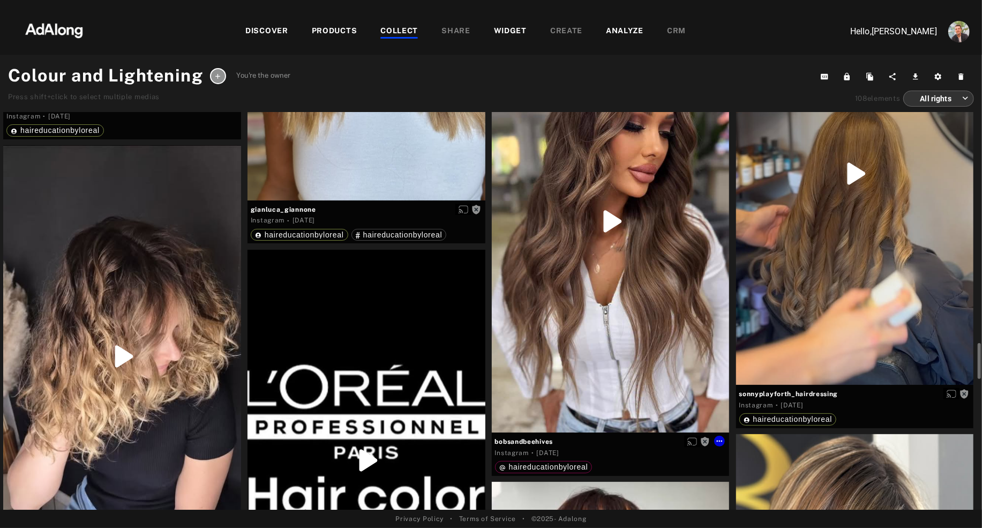
click at [564, 379] on div "Get rights" at bounding box center [611, 222] width 238 height 422
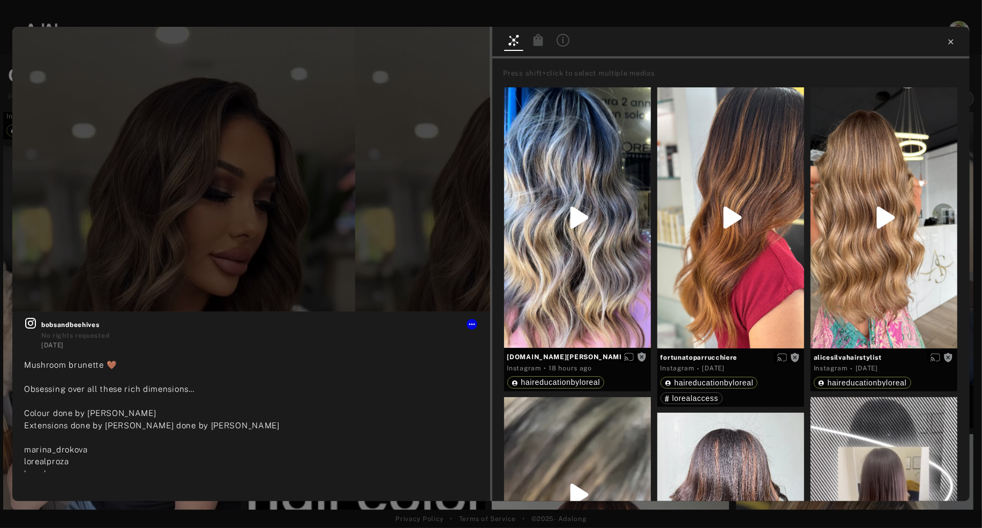
click at [950, 43] on icon at bounding box center [951, 42] width 9 height 9
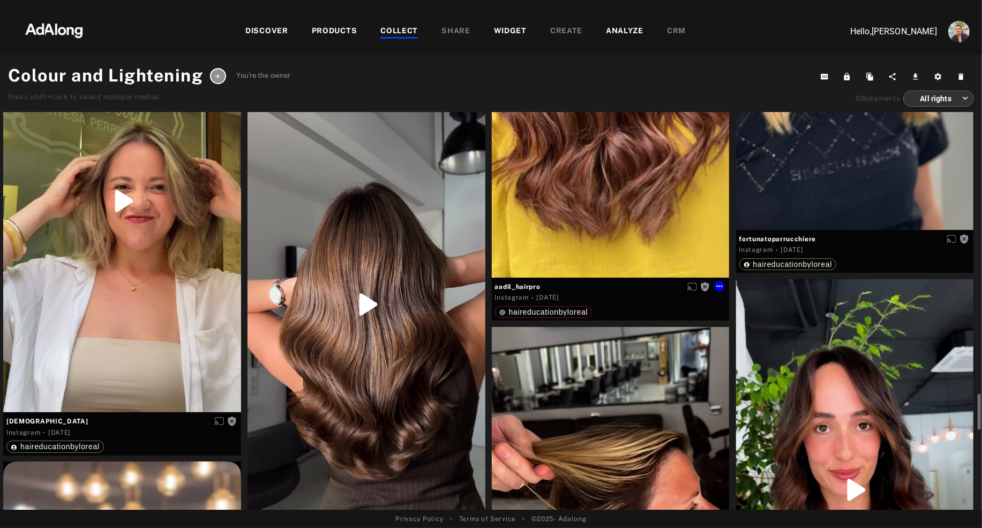
scroll to position [3561, 0]
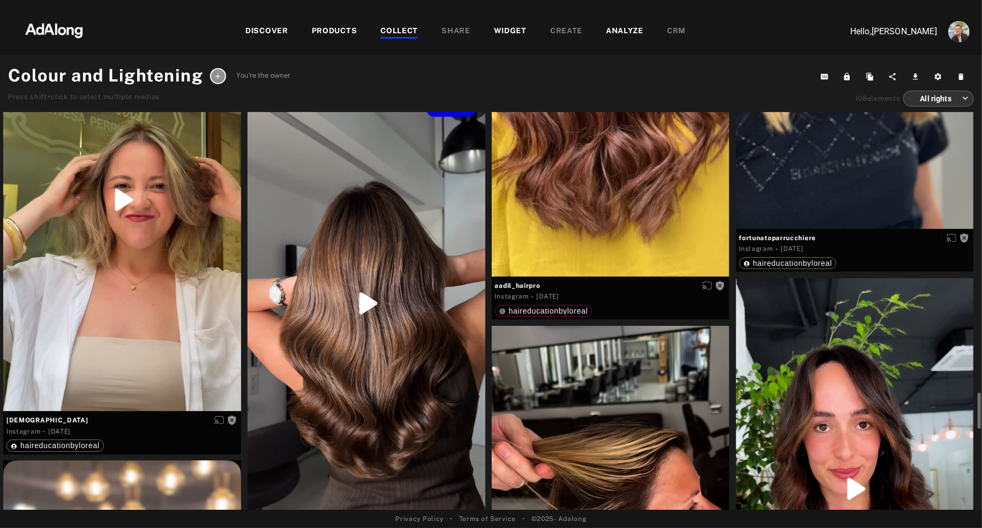
click at [449, 400] on div "Get rights" at bounding box center [367, 303] width 238 height 422
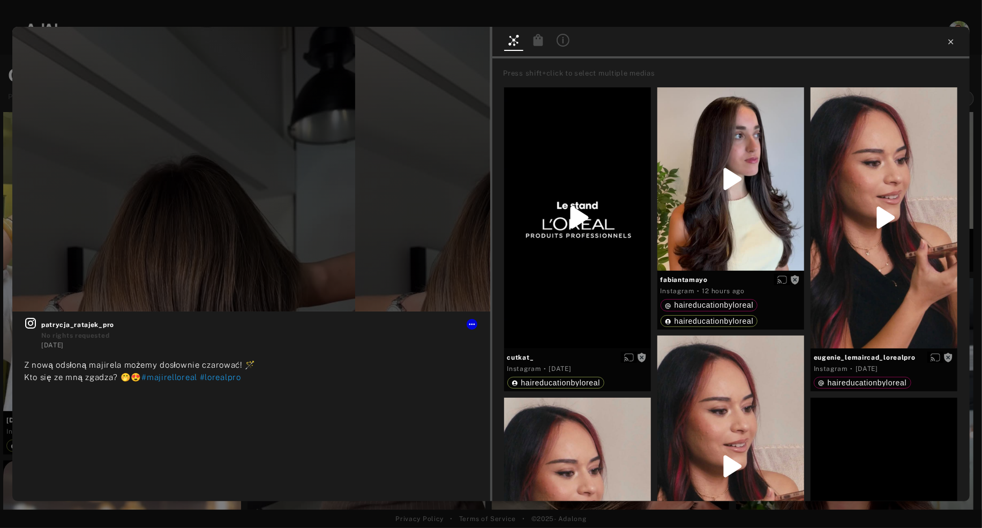
click at [954, 44] on icon at bounding box center [951, 42] width 9 height 9
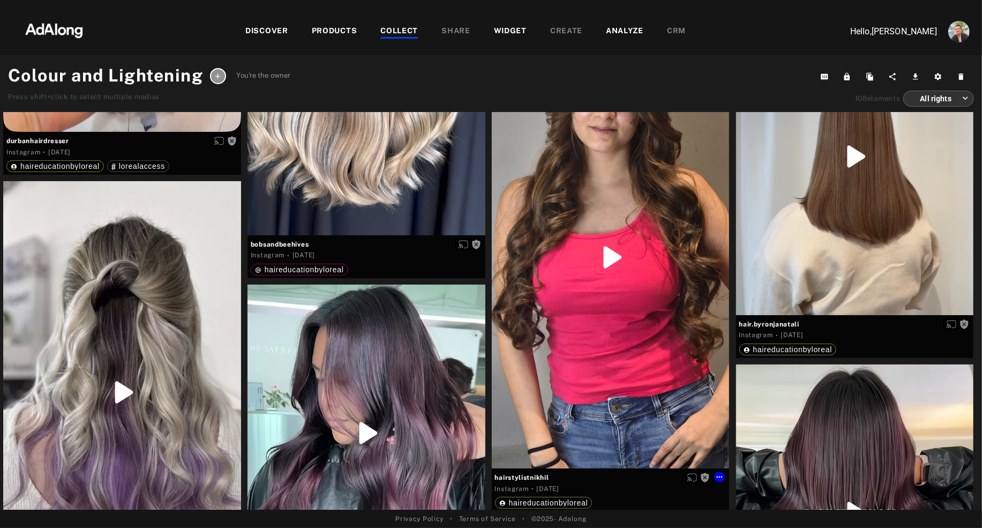
scroll to position [4487, 0]
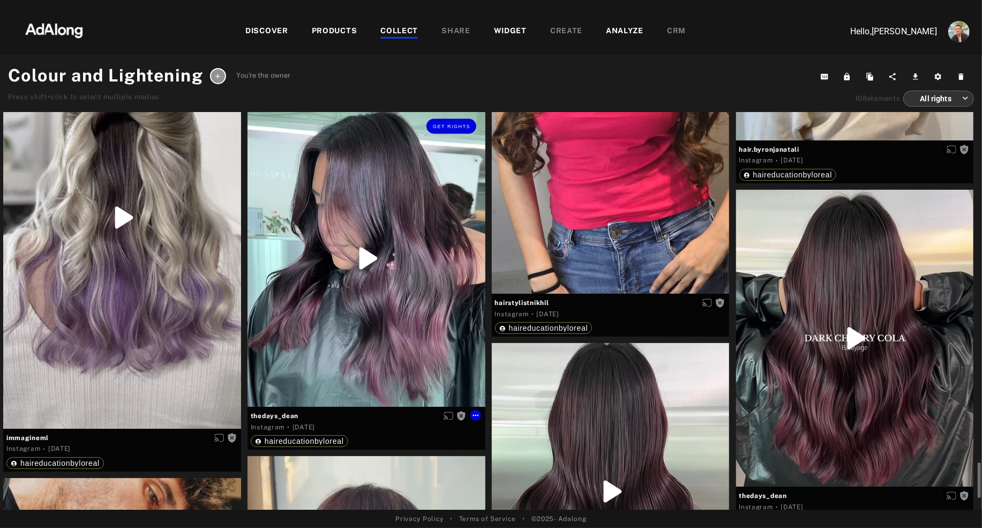
click at [352, 353] on div "Get rights" at bounding box center [367, 258] width 238 height 297
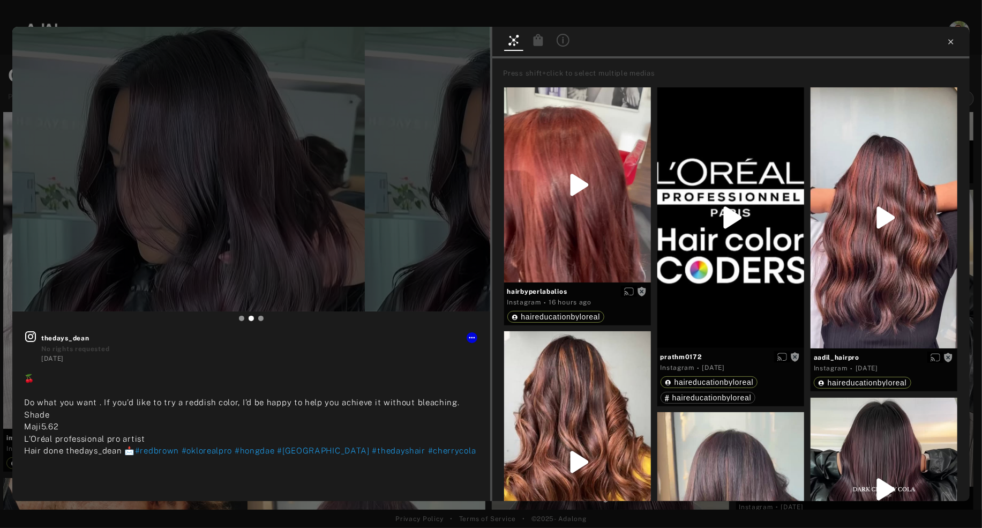
type input "***"
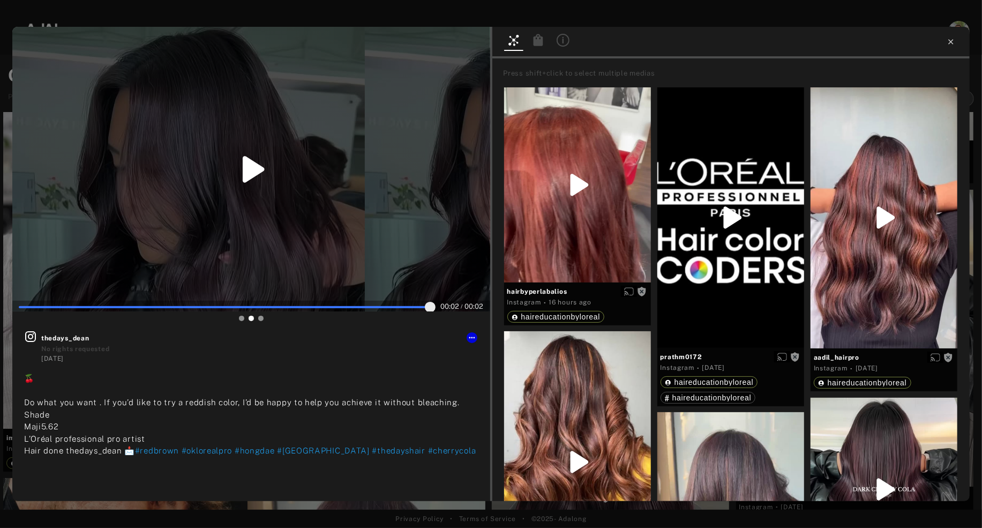
click at [954, 42] on icon at bounding box center [951, 42] width 9 height 9
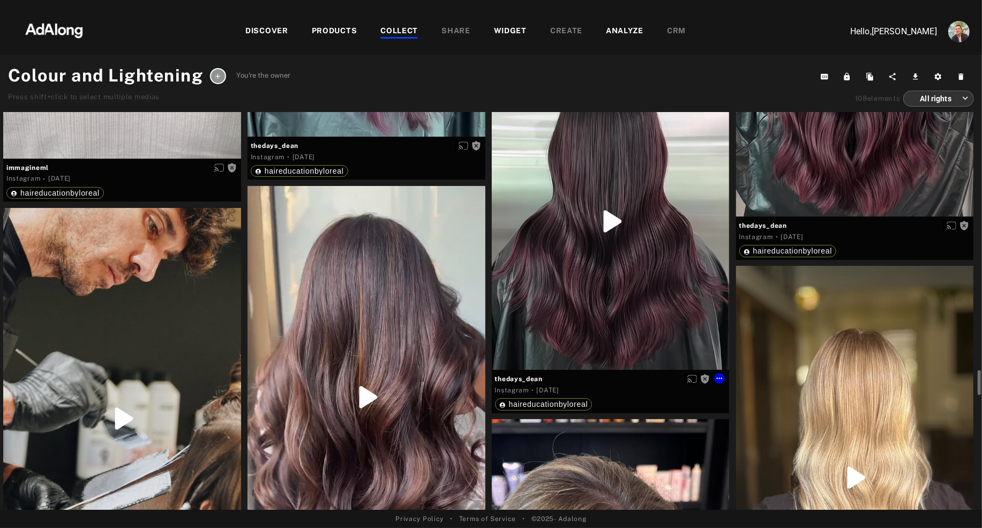
scroll to position [4757, 0]
click at [356, 356] on div "Get rights" at bounding box center [367, 396] width 238 height 422
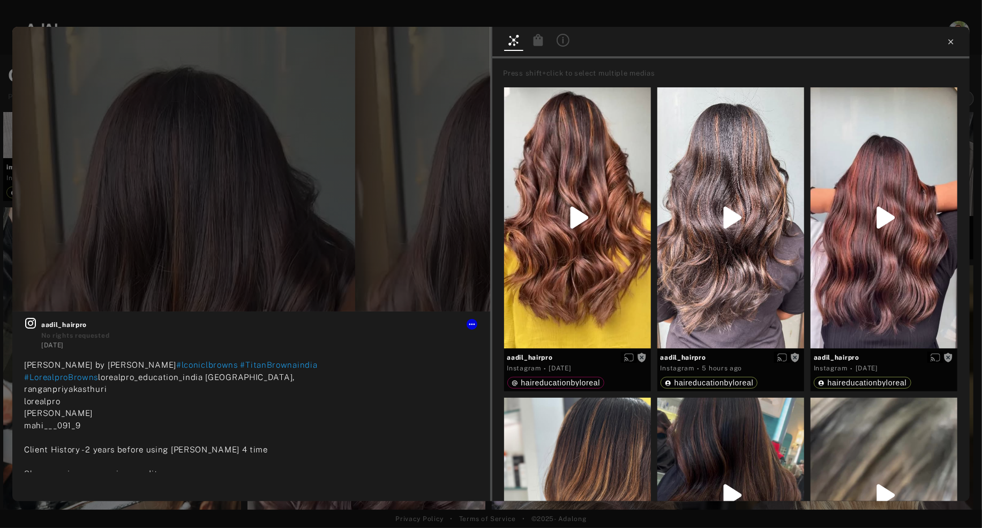
click at [954, 39] on icon at bounding box center [951, 42] width 9 height 9
